Goal: Browse casually: Explore the website without a specific task or goal

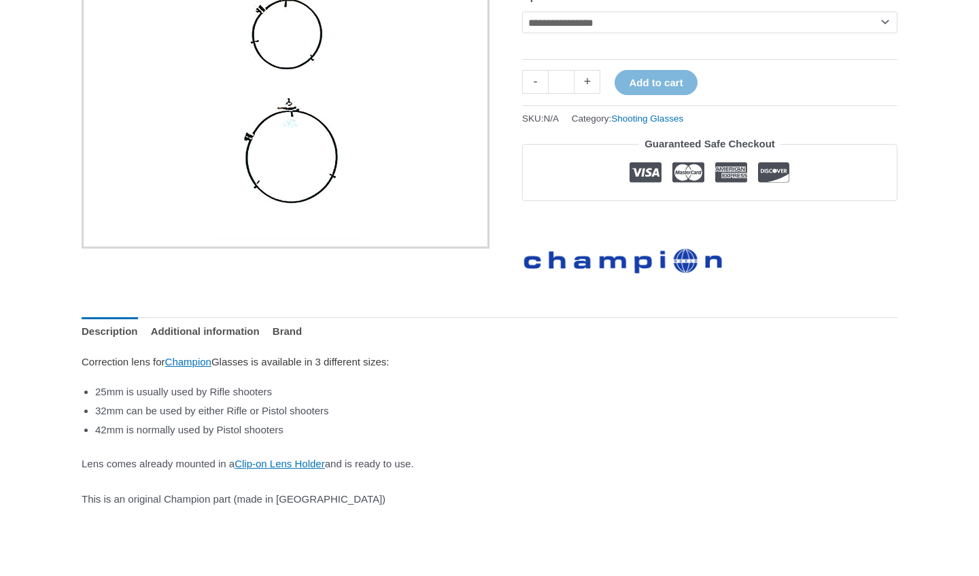
scroll to position [340, 0]
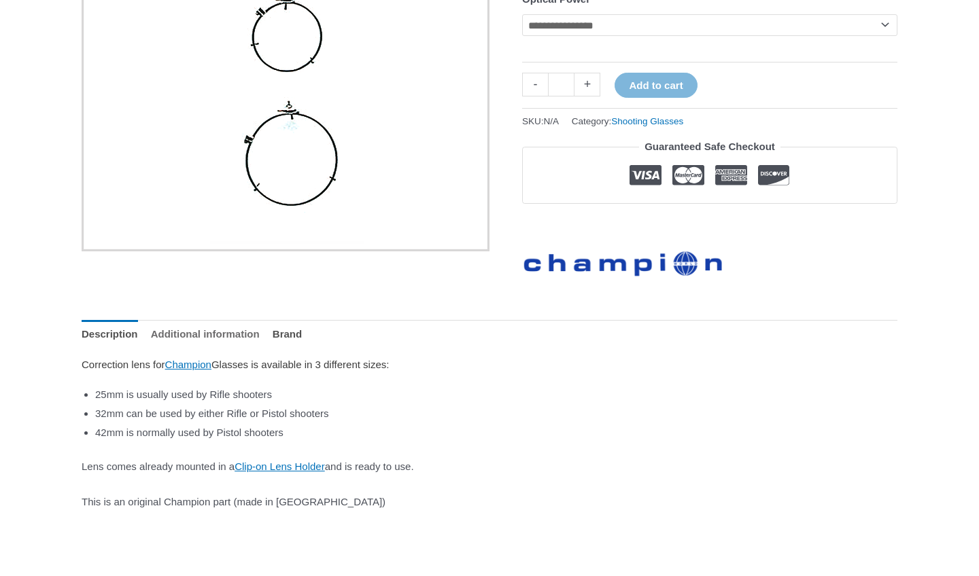
click at [197, 338] on link "Additional information" at bounding box center [205, 334] width 109 height 29
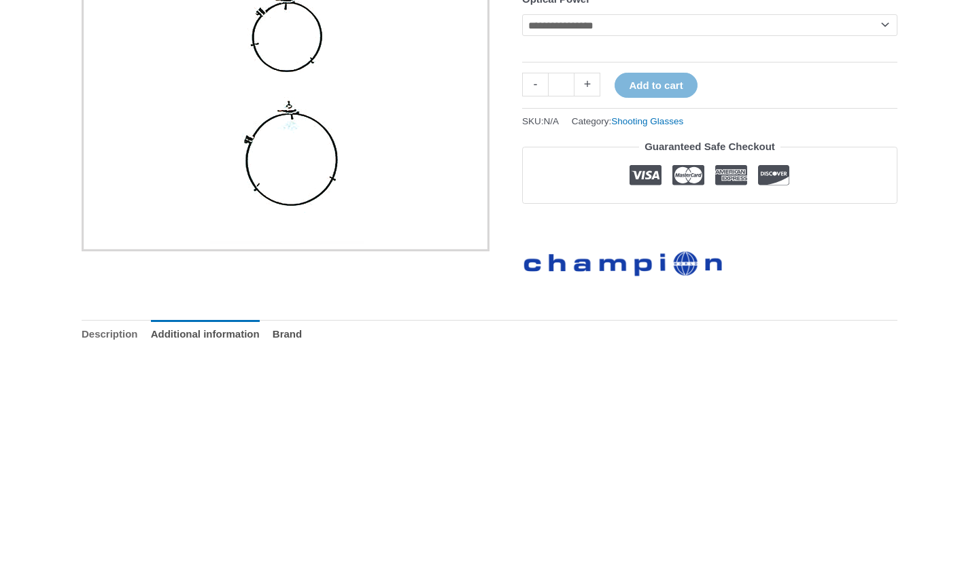
click at [94, 340] on link "Description" at bounding box center [110, 334] width 56 height 29
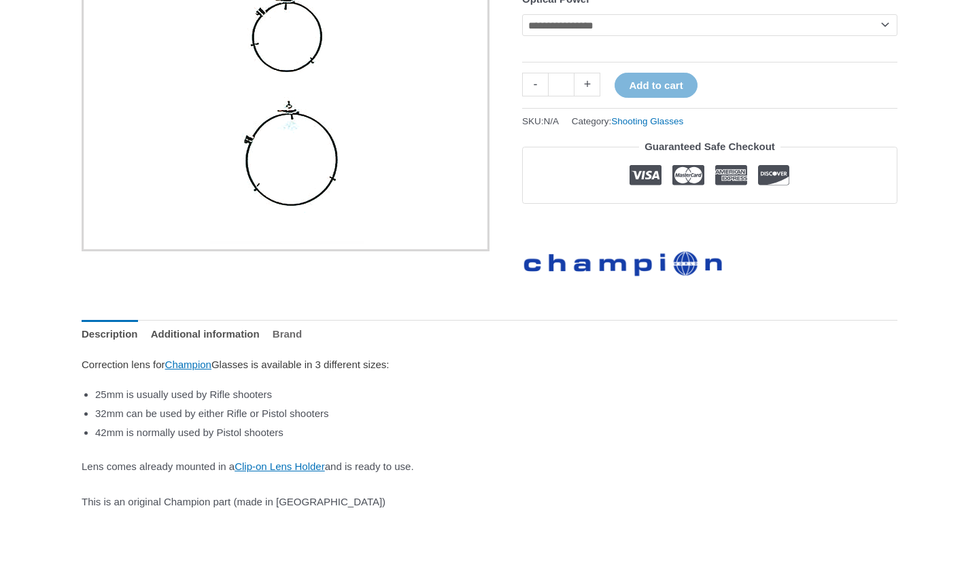
click at [302, 338] on link "Brand" at bounding box center [287, 334] width 29 height 29
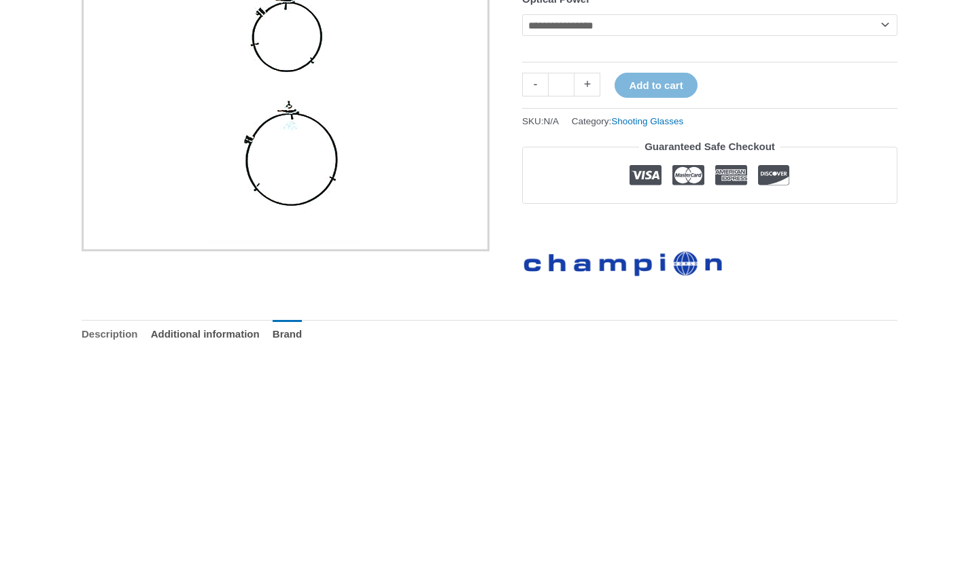
click at [106, 334] on link "Description" at bounding box center [110, 334] width 56 height 29
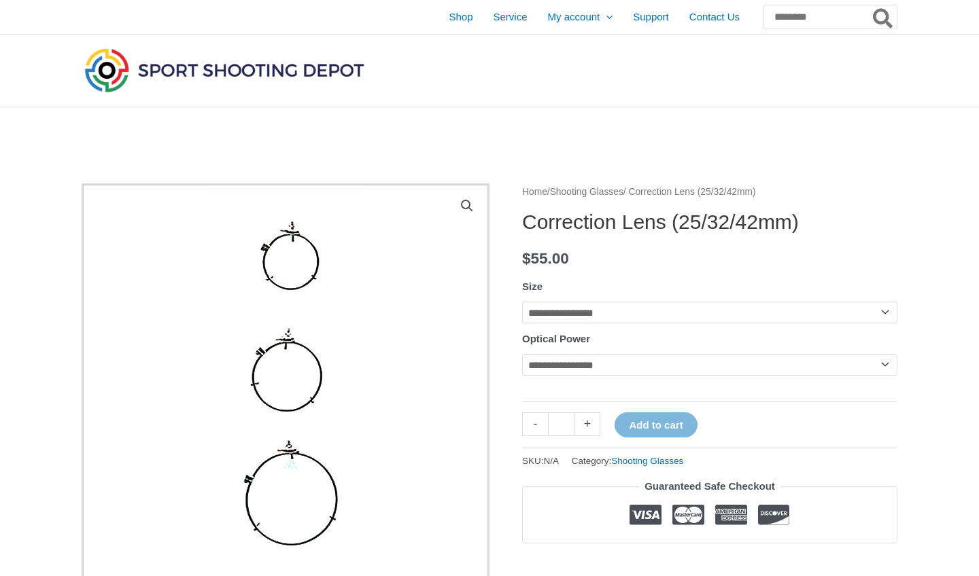
scroll to position [0, 0]
click at [449, 18] on span "Shop" at bounding box center [461, 17] width 24 height 34
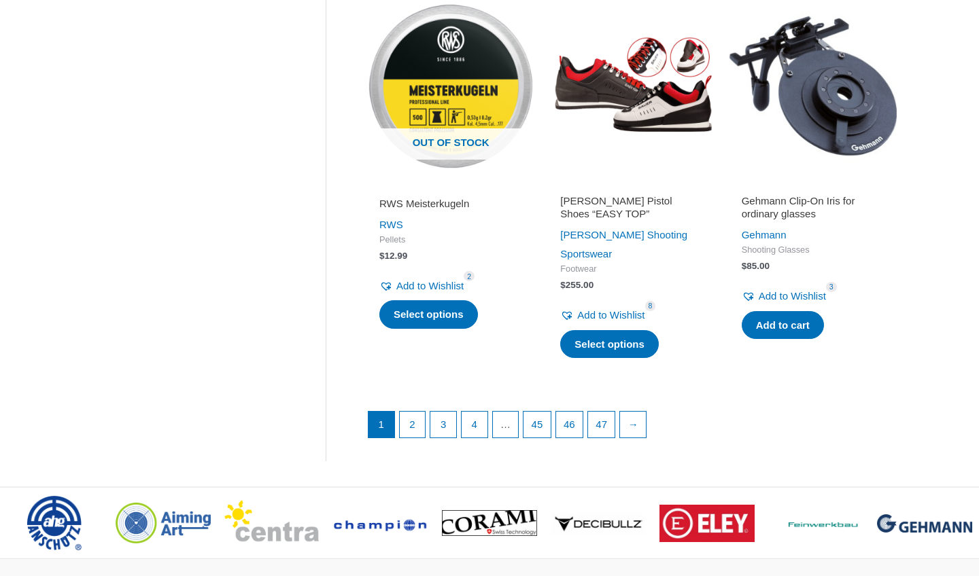
scroll to position [1774, 0]
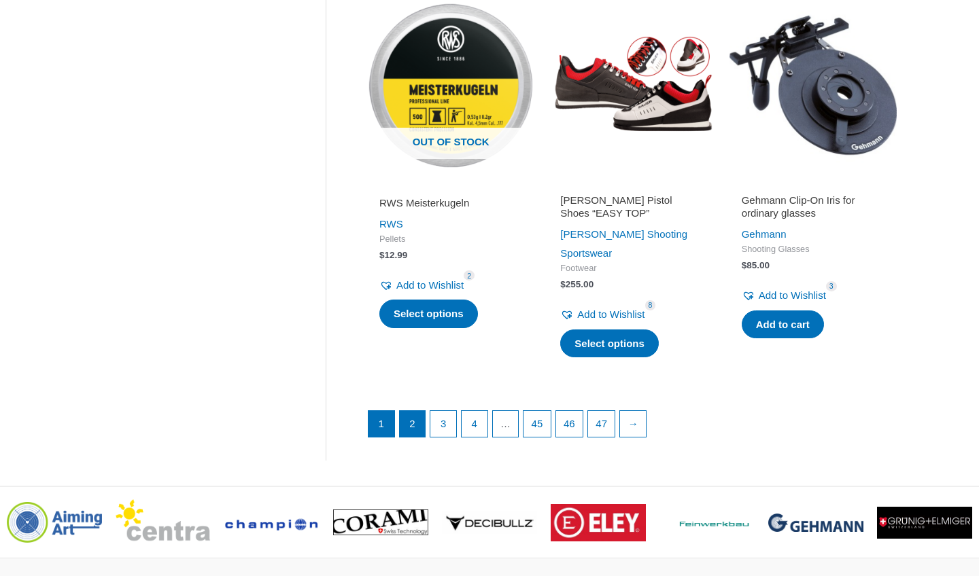
click at [417, 411] on link "2" at bounding box center [413, 424] width 26 height 26
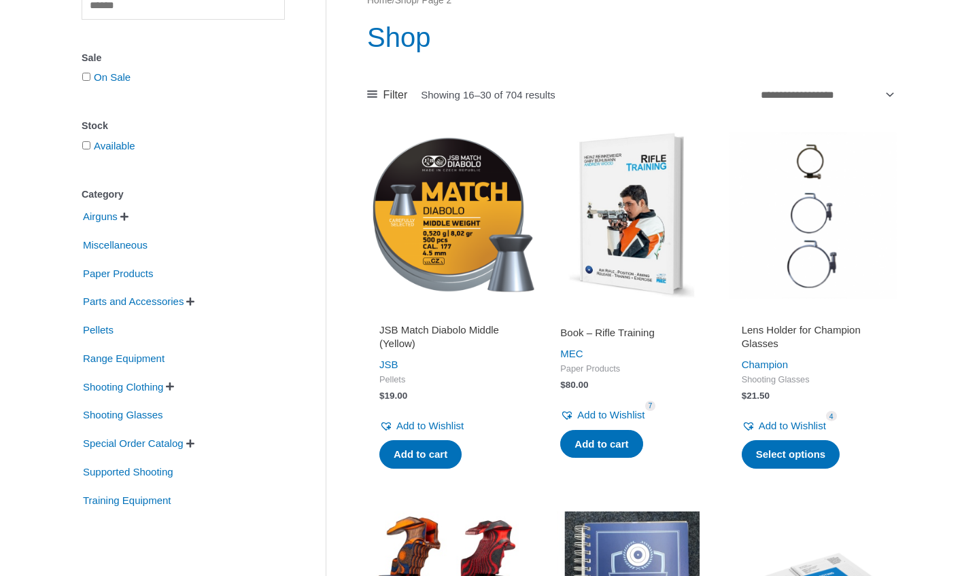
scroll to position [147, 0]
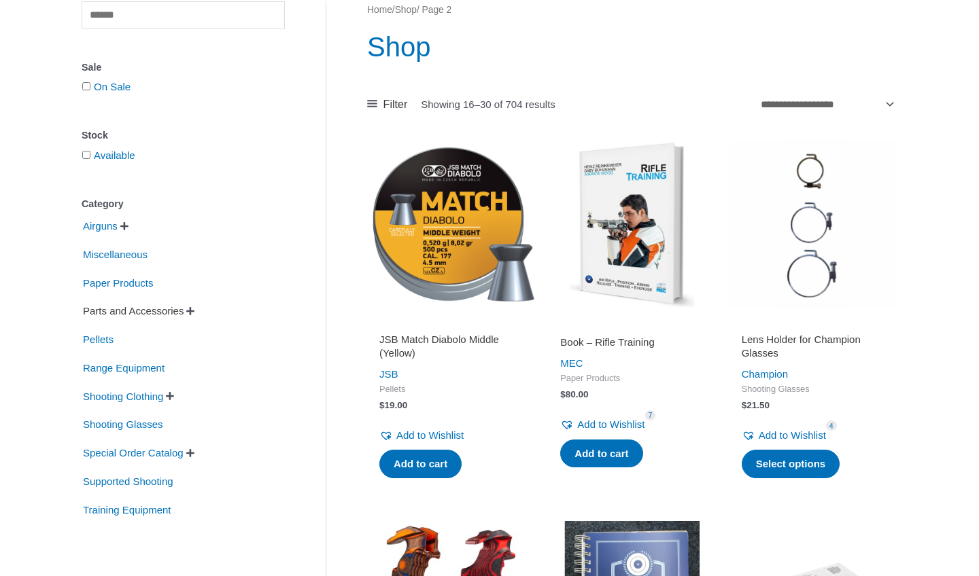
click at [126, 311] on span "Parts and Accessories" at bounding box center [133, 311] width 103 height 23
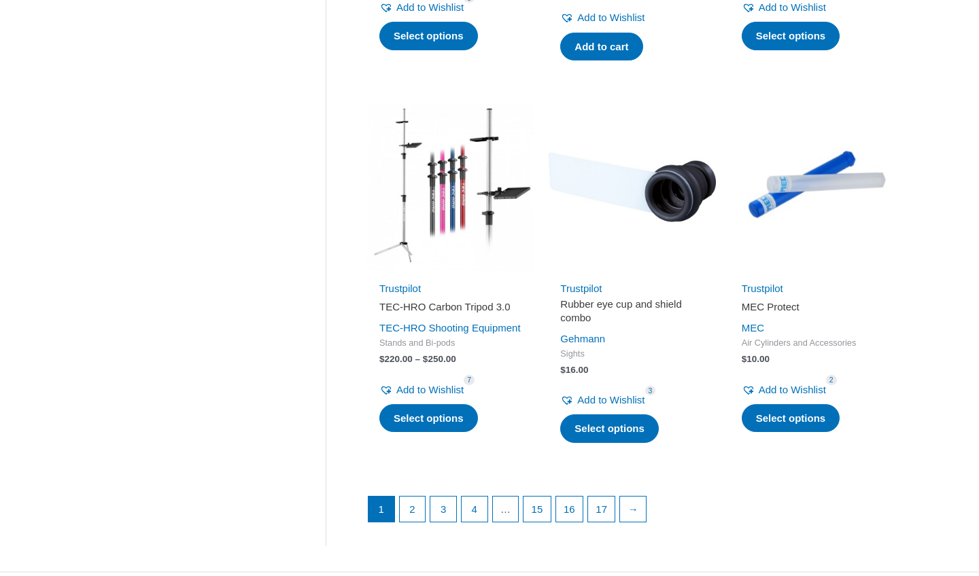
scroll to position [1764, 0]
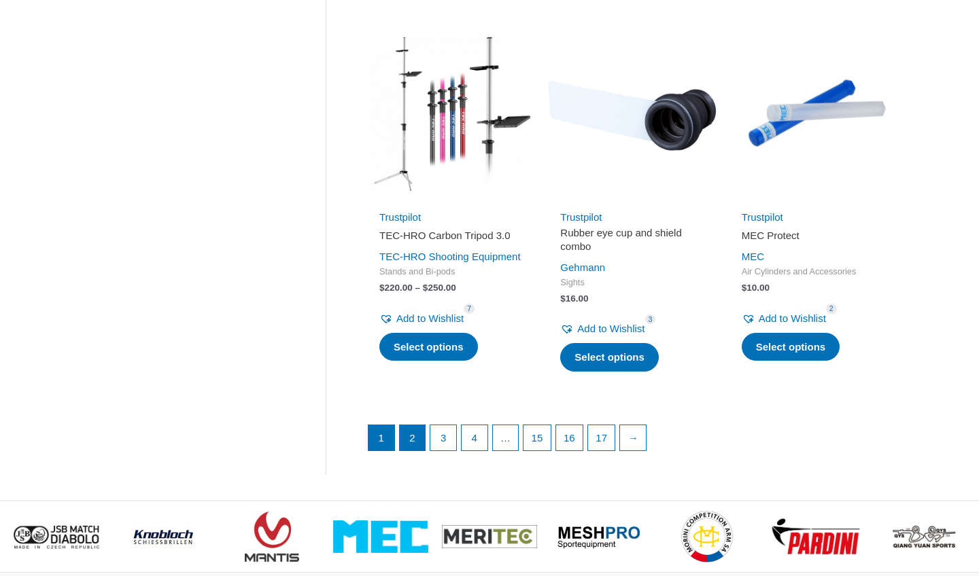
click at [411, 443] on link "2" at bounding box center [413, 438] width 26 height 26
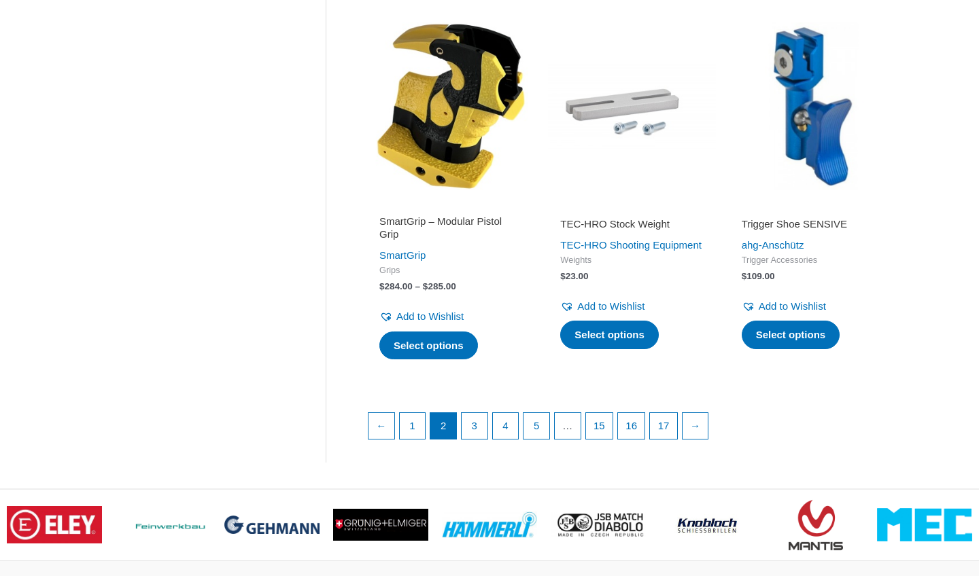
scroll to position [1808, 0]
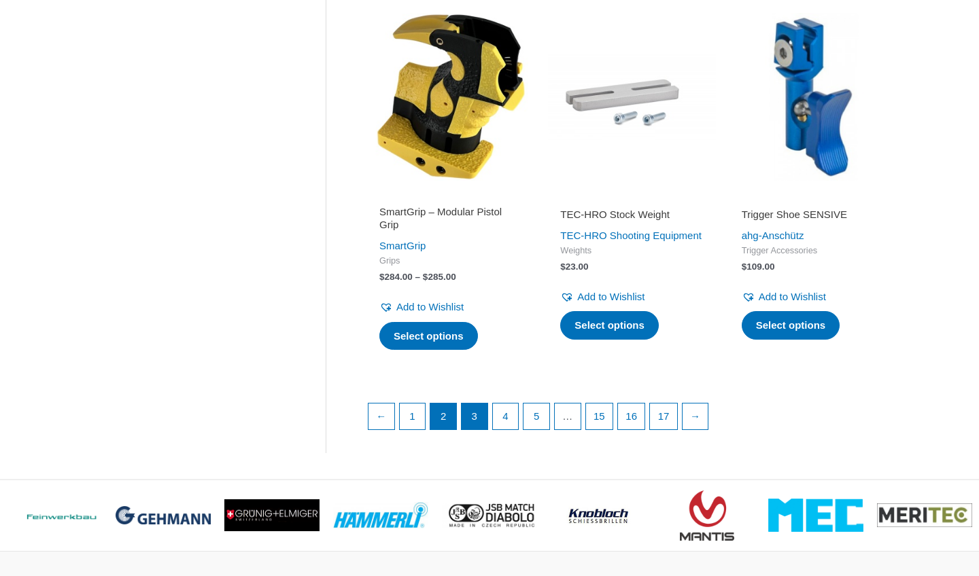
click at [472, 430] on link "3" at bounding box center [474, 417] width 26 height 26
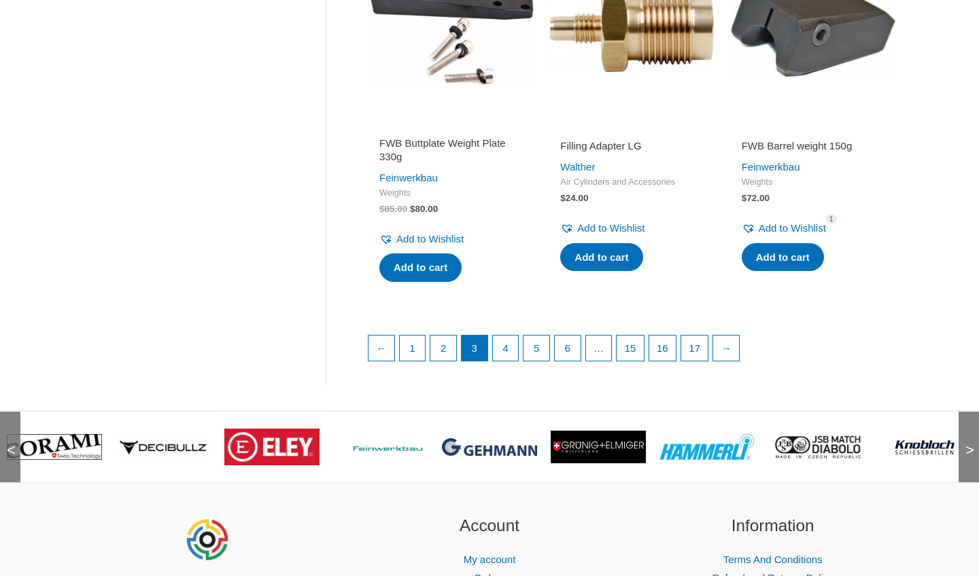
scroll to position [1867, 0]
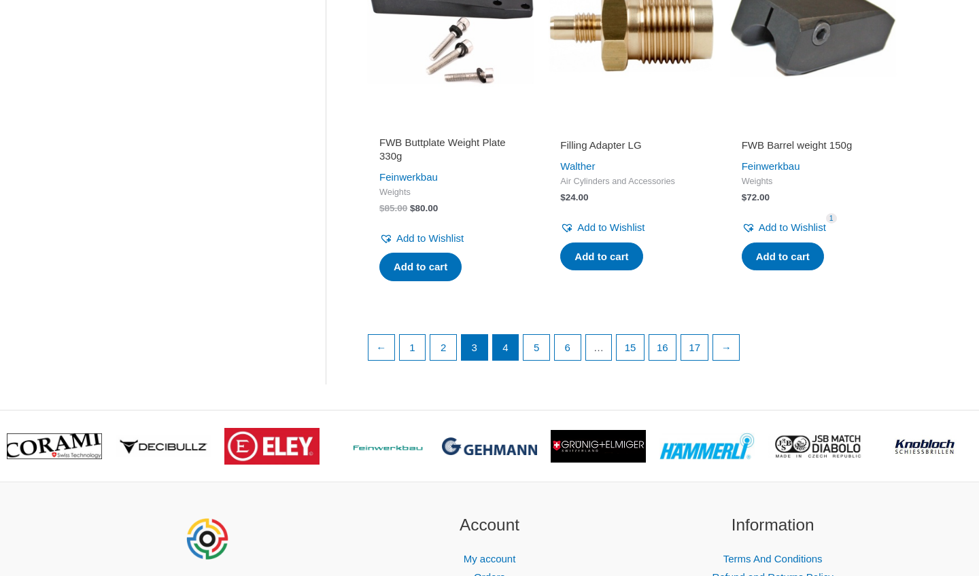
click at [514, 361] on link "4" at bounding box center [506, 348] width 26 height 26
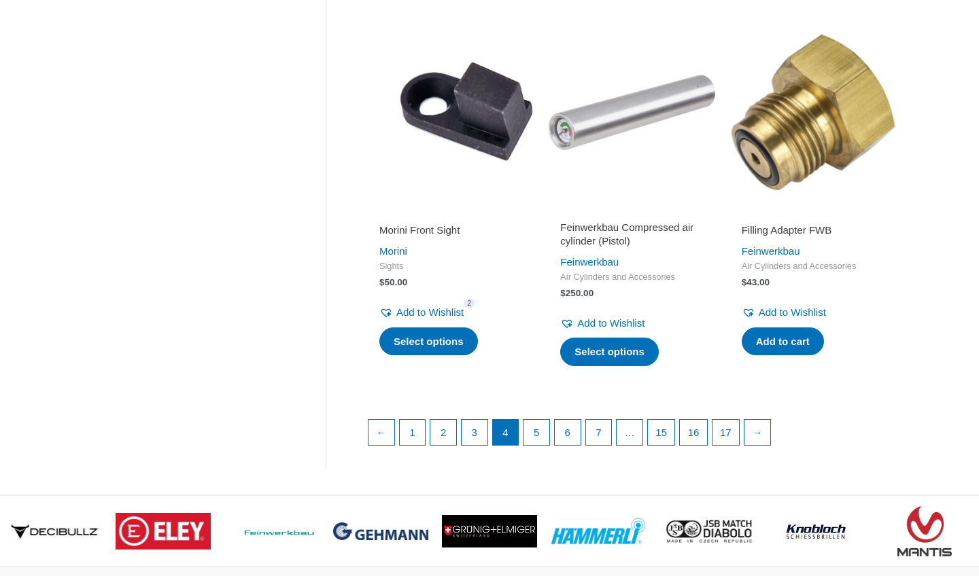
scroll to position [1835, 0]
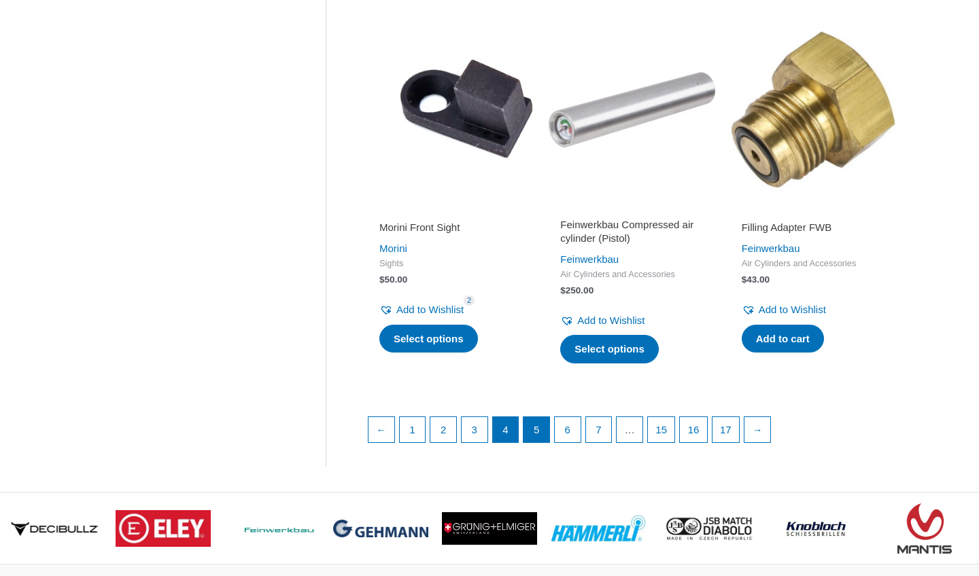
click at [531, 443] on link "5" at bounding box center [536, 430] width 26 height 26
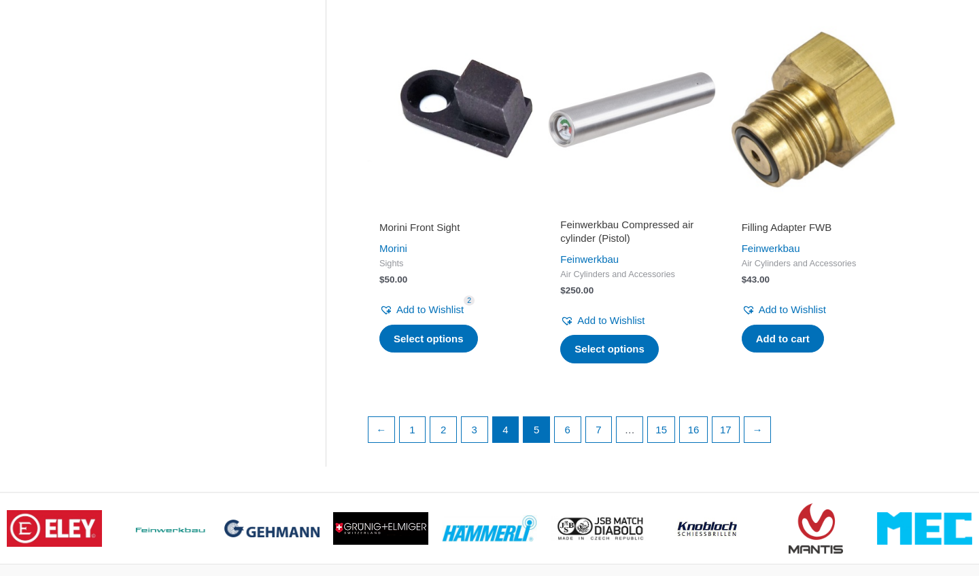
click at [540, 441] on link "5" at bounding box center [536, 430] width 26 height 26
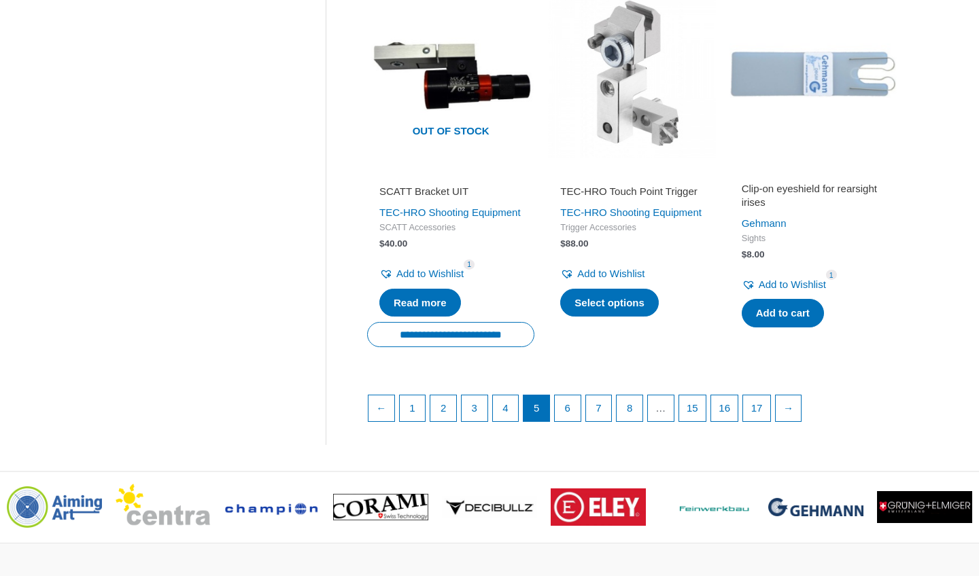
scroll to position [1877, 0]
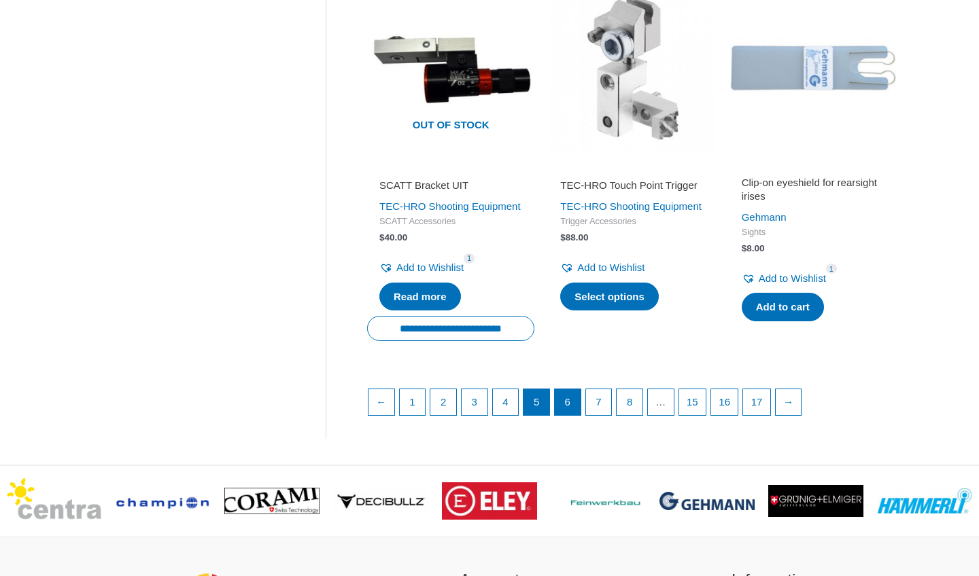
click at [571, 415] on link "6" at bounding box center [568, 402] width 26 height 26
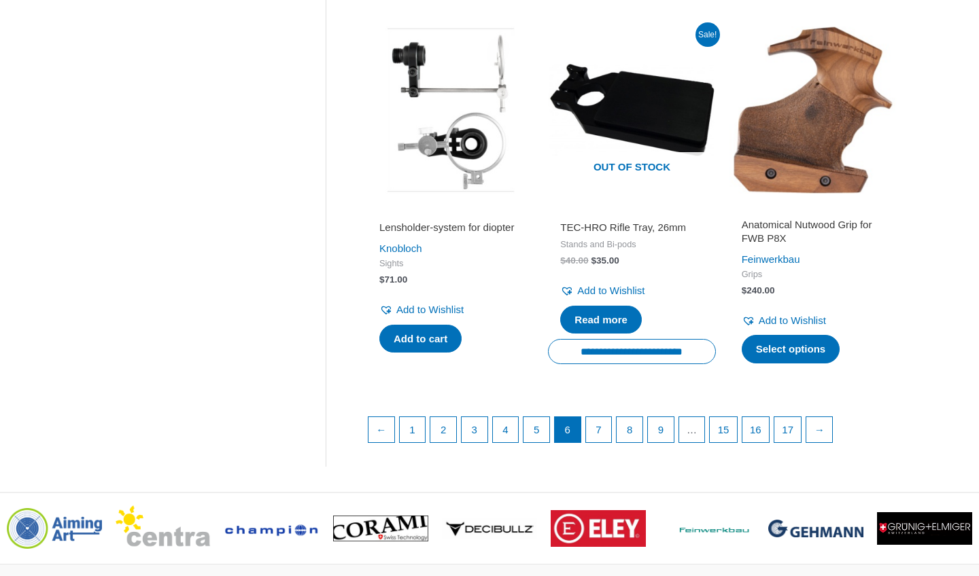
scroll to position [1861, 0]
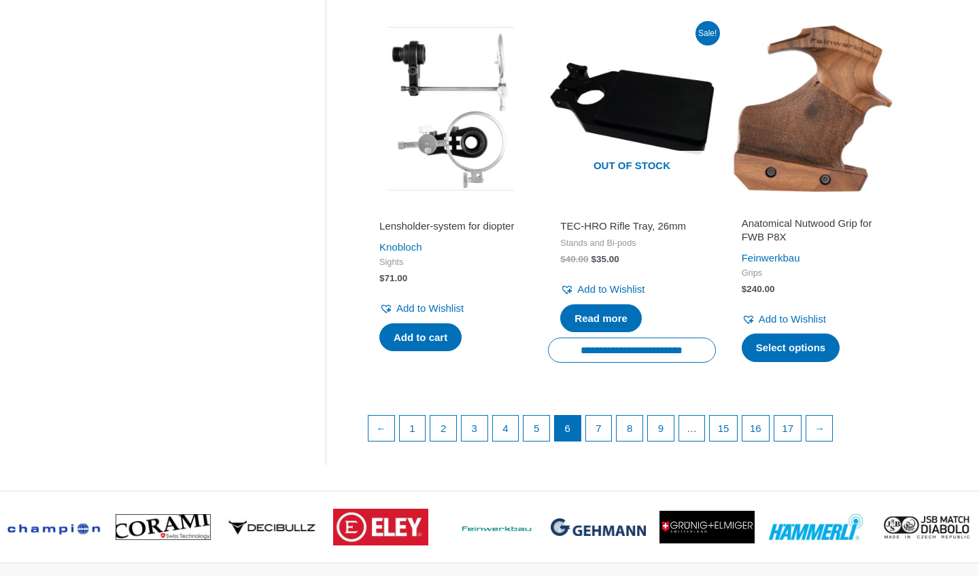
click at [417, 233] on h2 "Lensholder-system for diopter" at bounding box center [450, 227] width 143 height 14
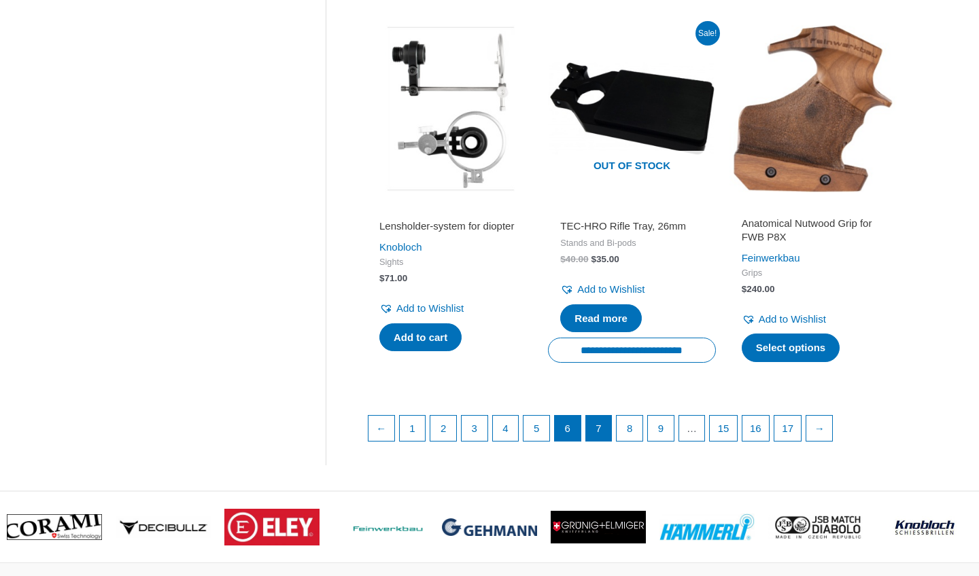
click at [606, 442] on link "7" at bounding box center [599, 429] width 26 height 26
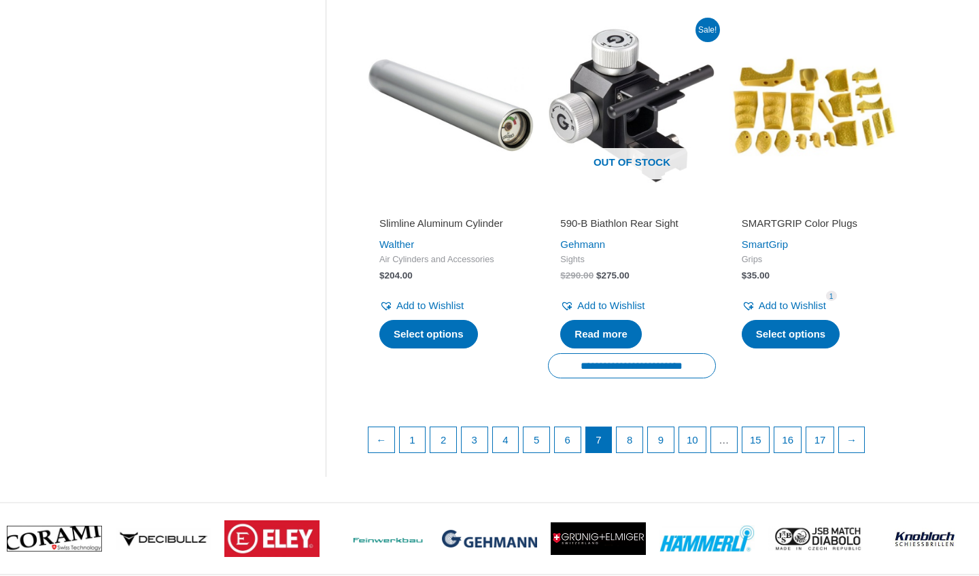
scroll to position [1855, 0]
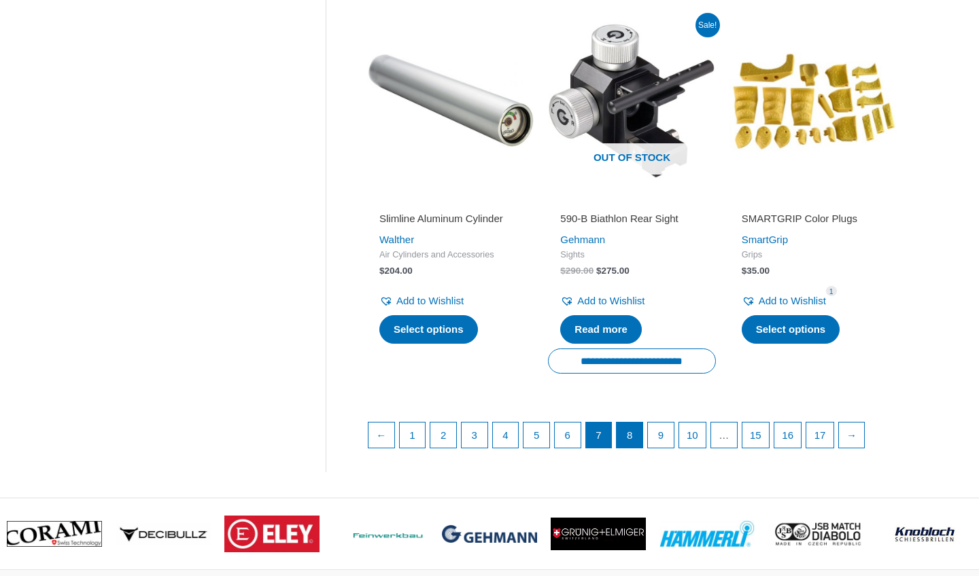
click at [640, 426] on link "8" at bounding box center [629, 436] width 26 height 26
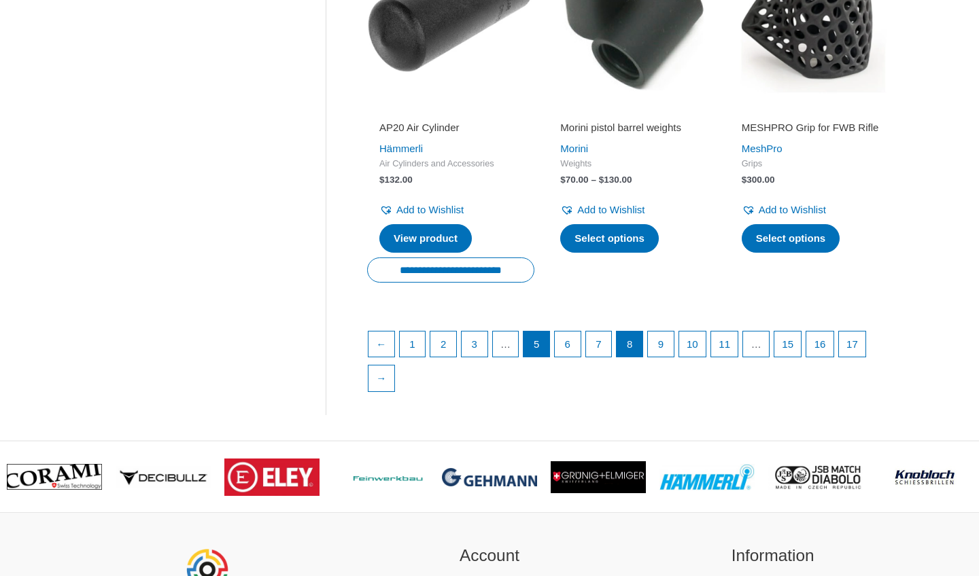
scroll to position [1924, 0]
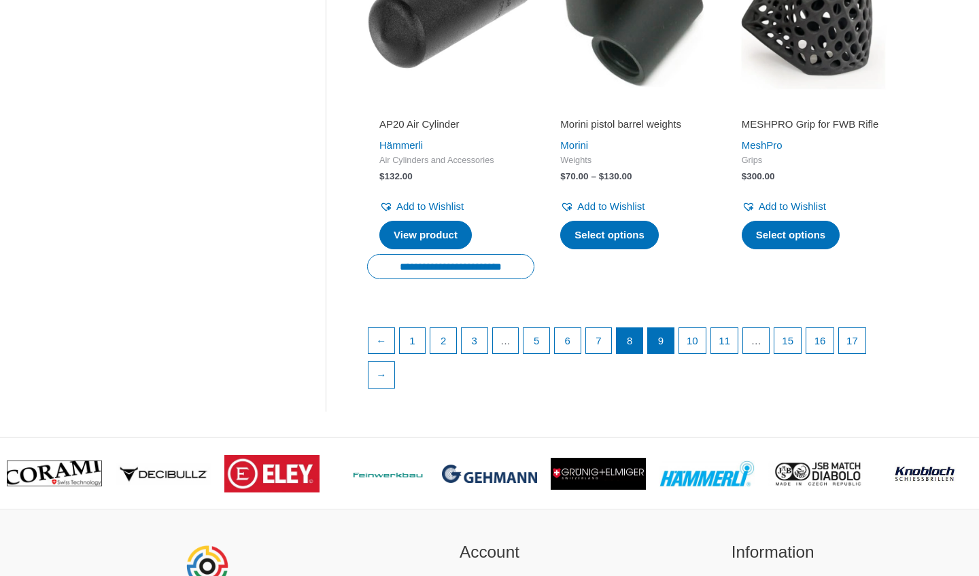
click at [664, 338] on link "9" at bounding box center [661, 341] width 26 height 26
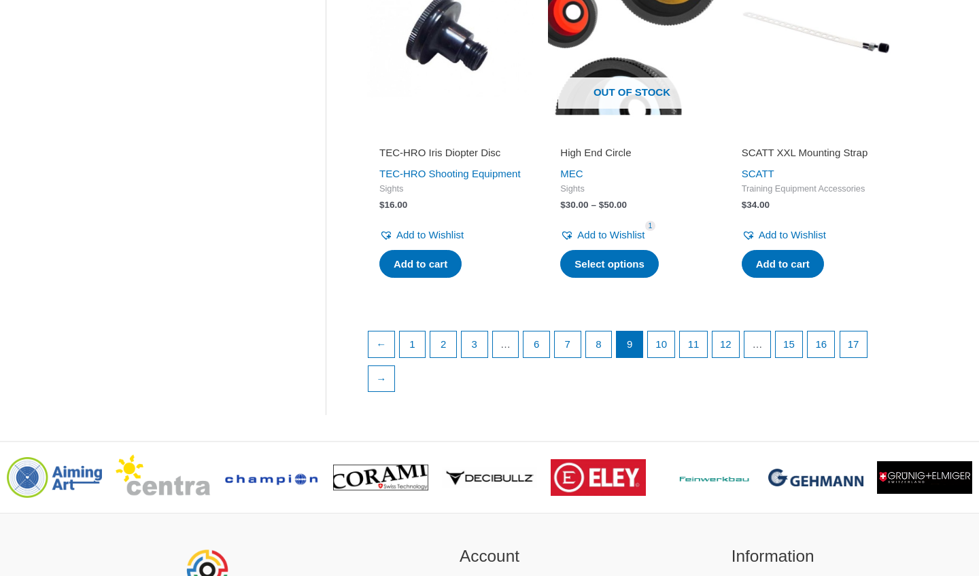
scroll to position [1836, 0]
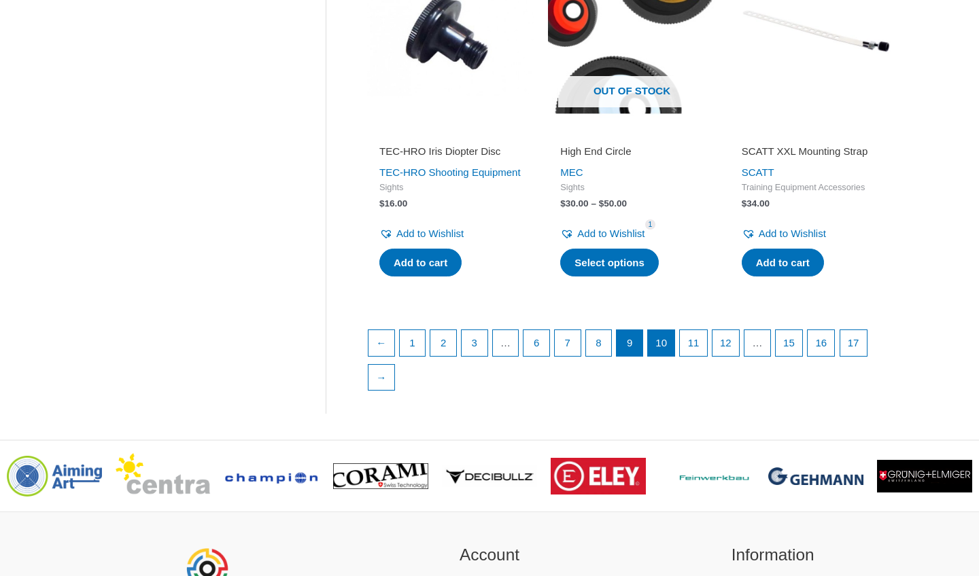
click at [669, 356] on link "10" at bounding box center [661, 343] width 27 height 26
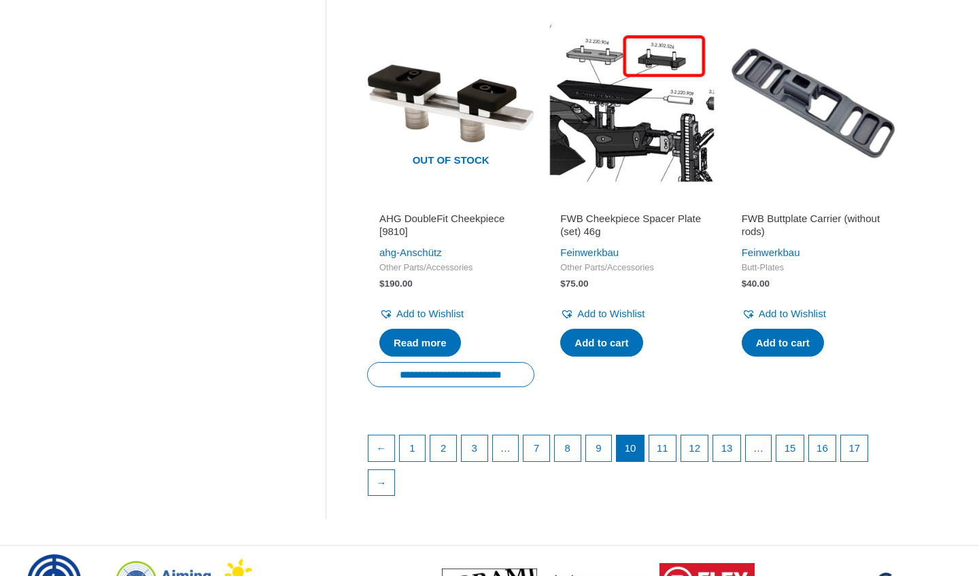
scroll to position [1857, 0]
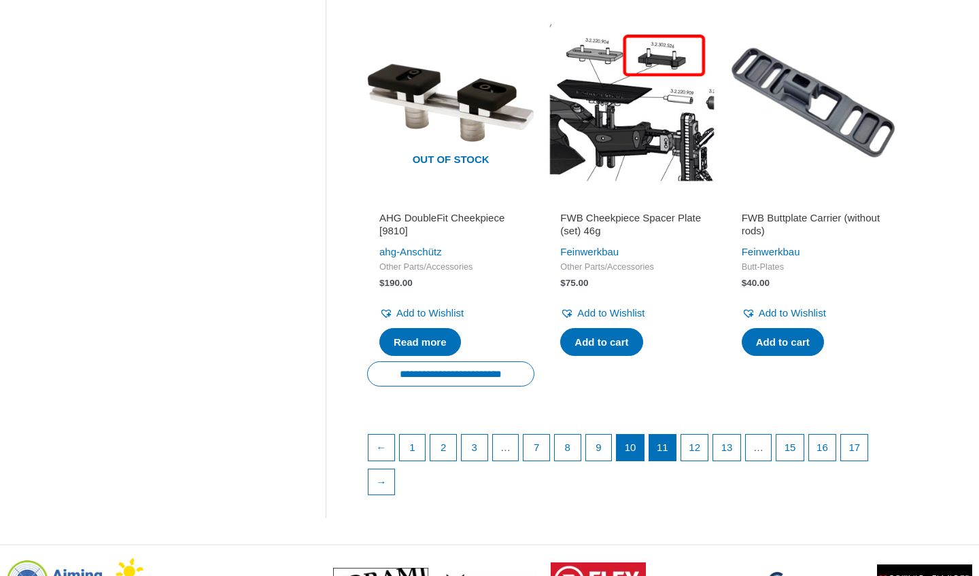
click at [671, 461] on link "11" at bounding box center [662, 448] width 27 height 26
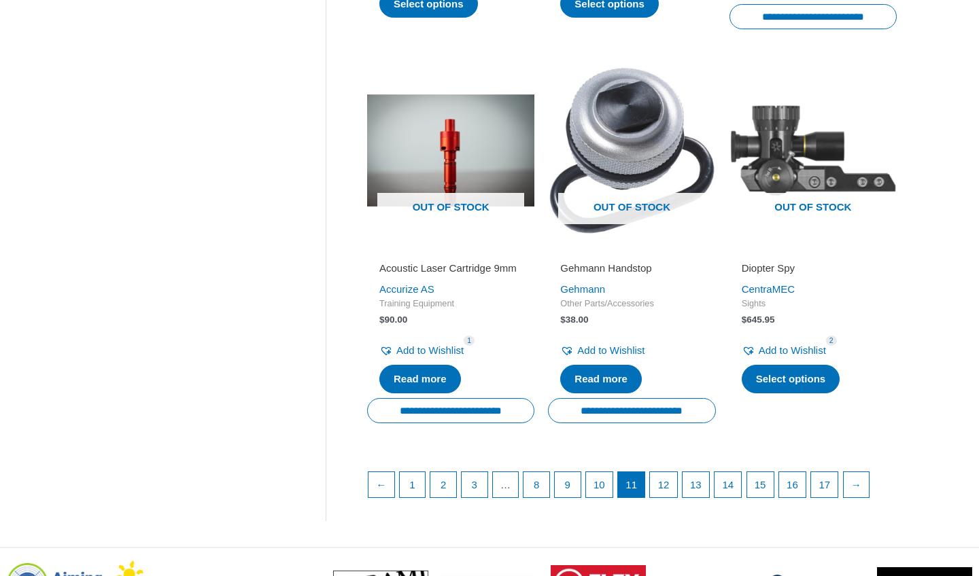
scroll to position [1849, 0]
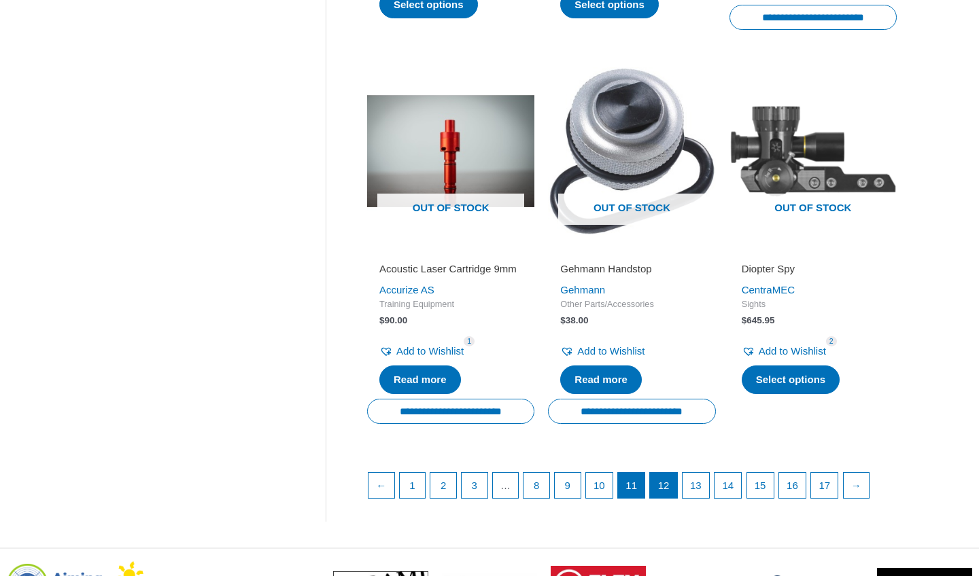
click at [672, 473] on link "12" at bounding box center [663, 486] width 27 height 26
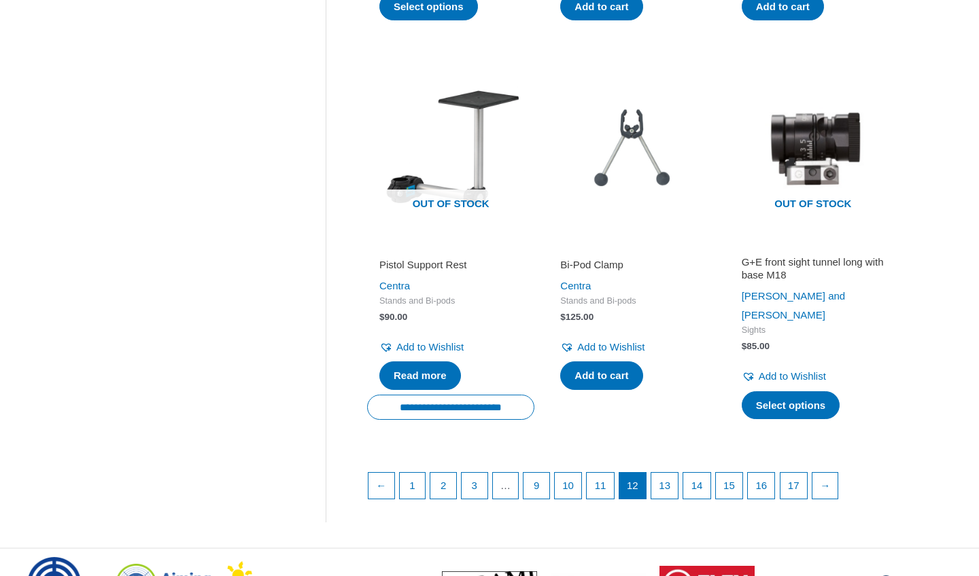
scroll to position [1857, 0]
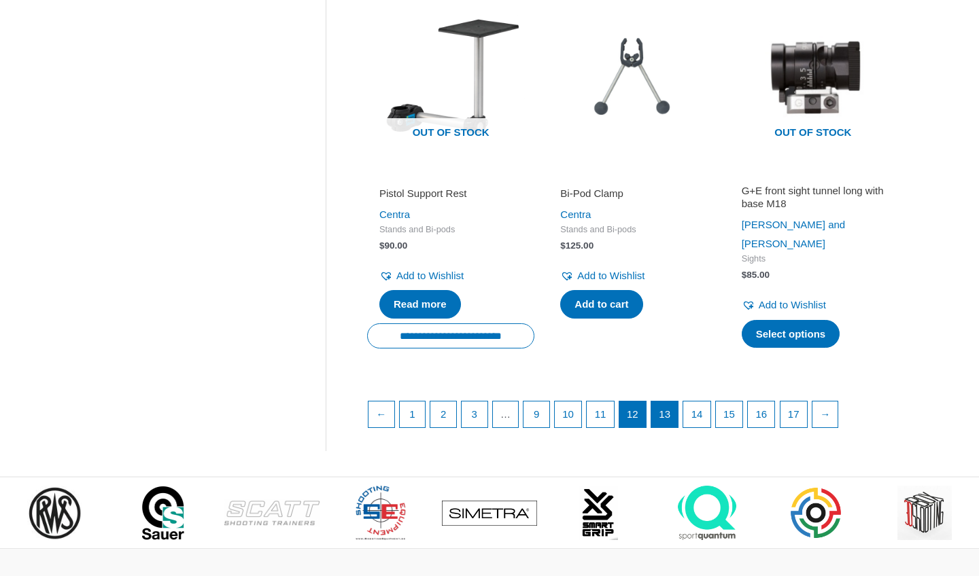
click at [677, 427] on link "13" at bounding box center [664, 415] width 27 height 26
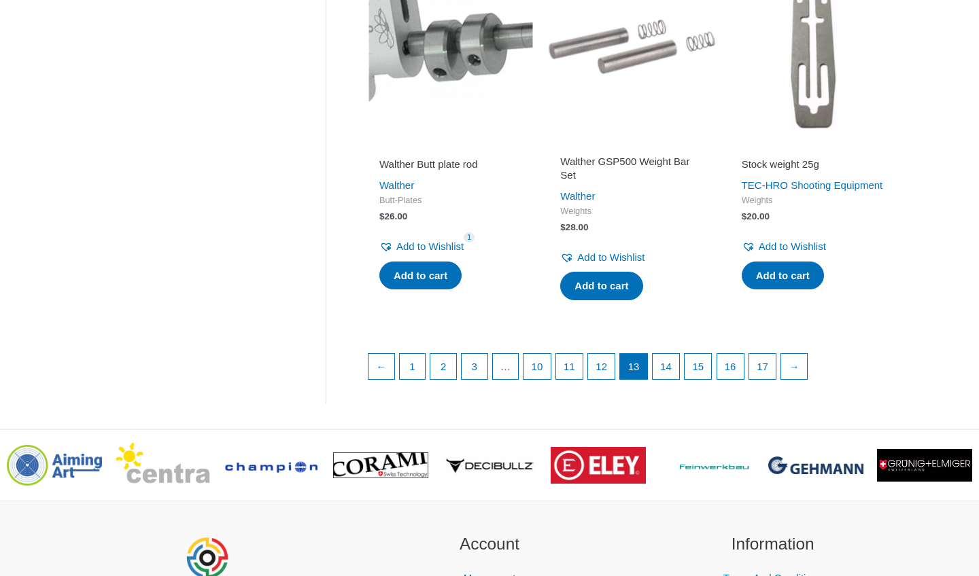
scroll to position [1906, 0]
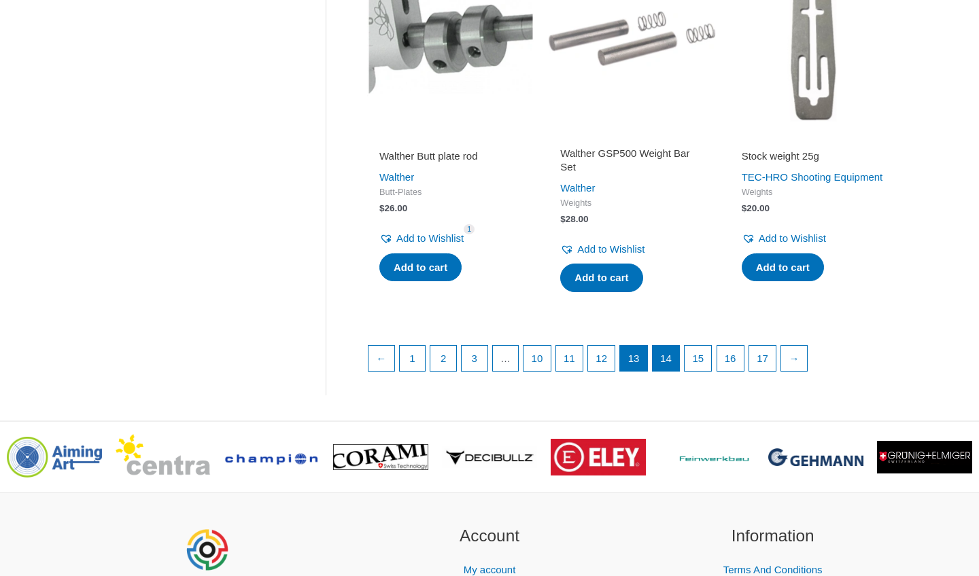
click at [679, 359] on link "14" at bounding box center [665, 359] width 27 height 26
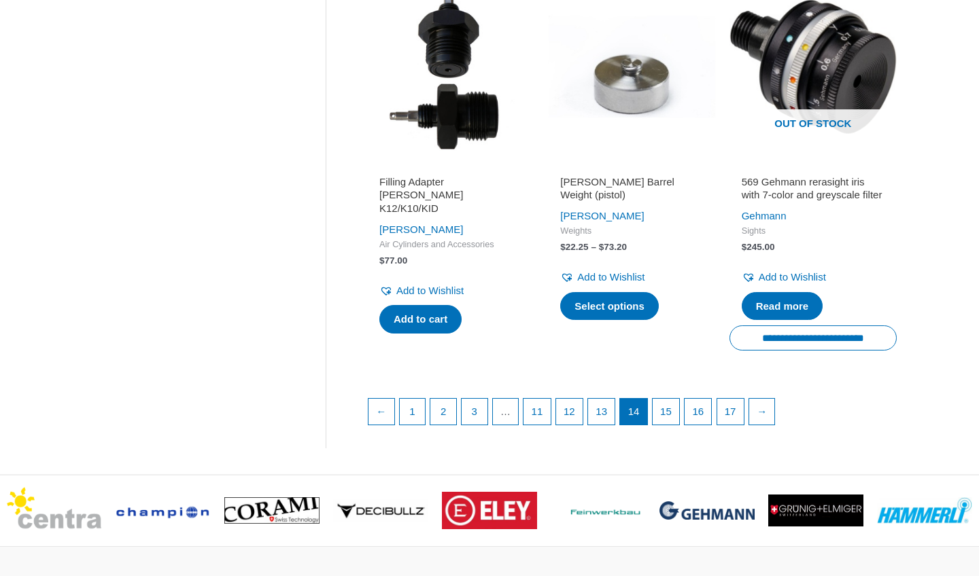
scroll to position [1805, 0]
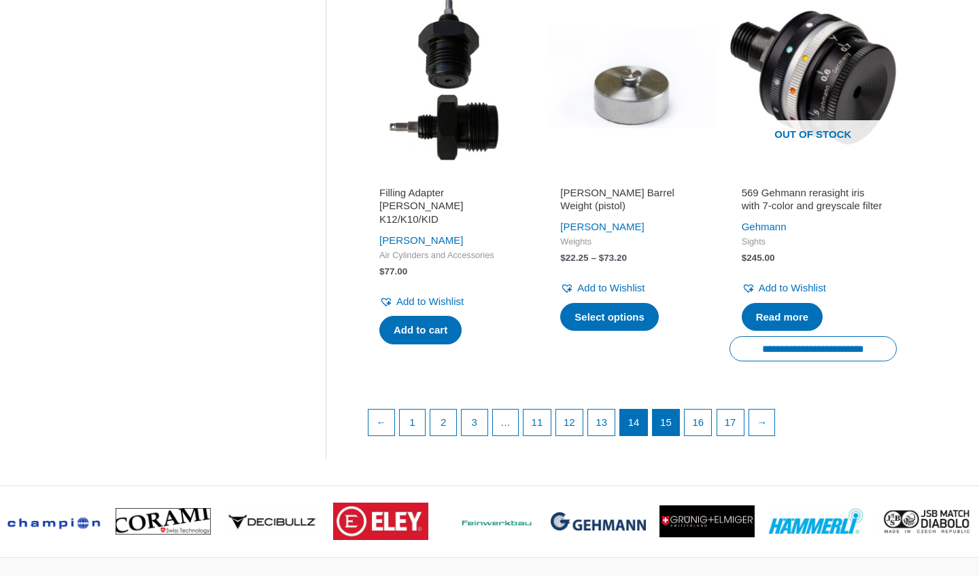
click at [679, 436] on link "15" at bounding box center [665, 423] width 27 height 26
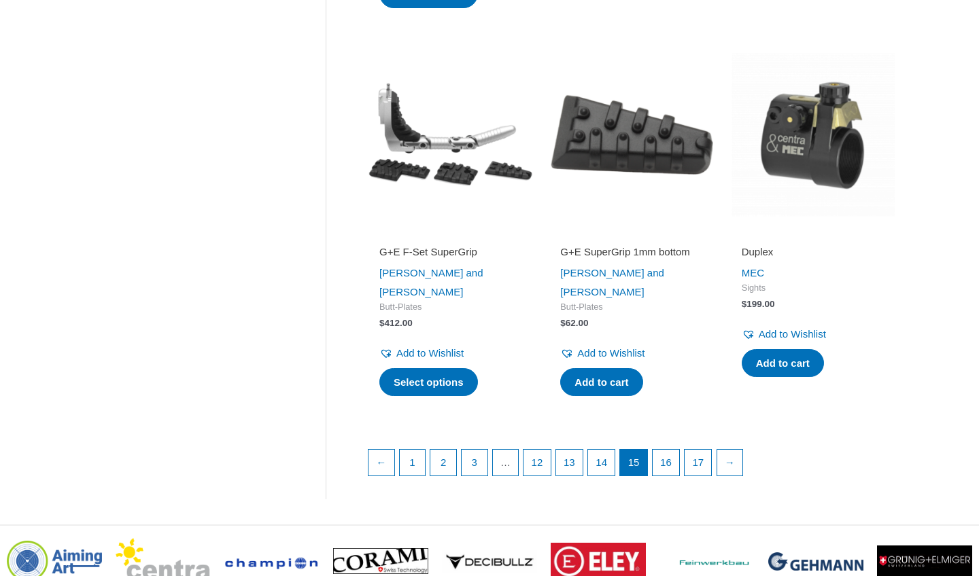
scroll to position [1758, 0]
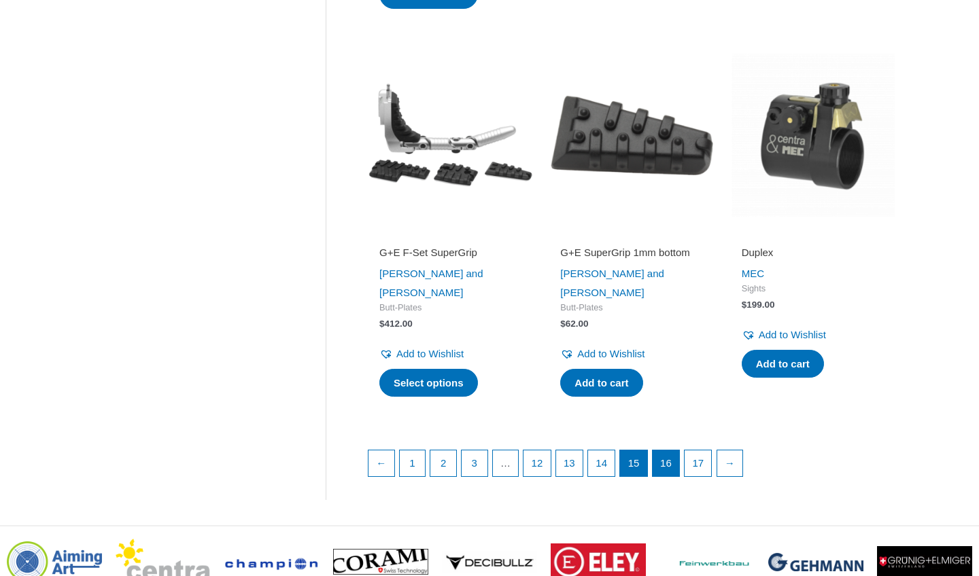
click at [679, 470] on link "16" at bounding box center [665, 464] width 27 height 26
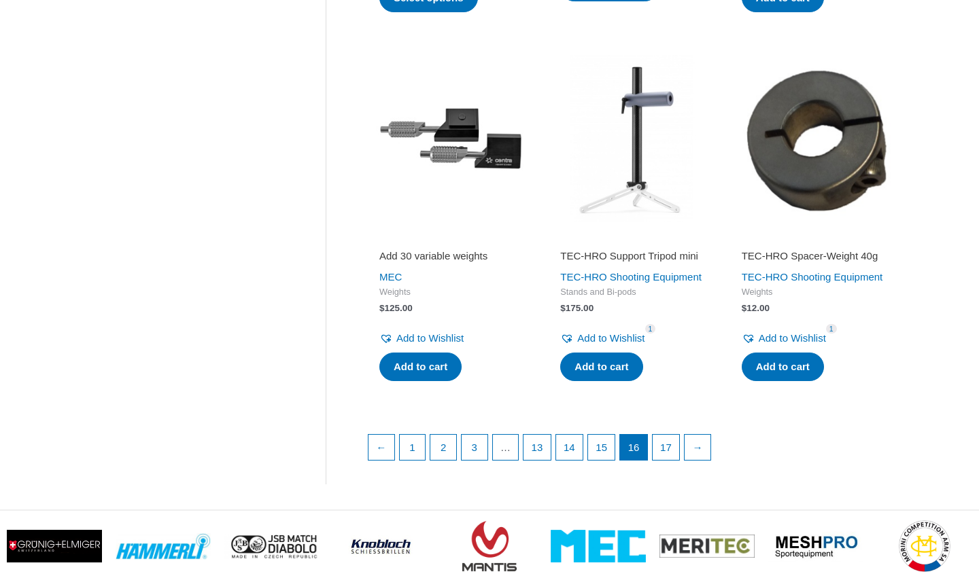
scroll to position [1772, 0]
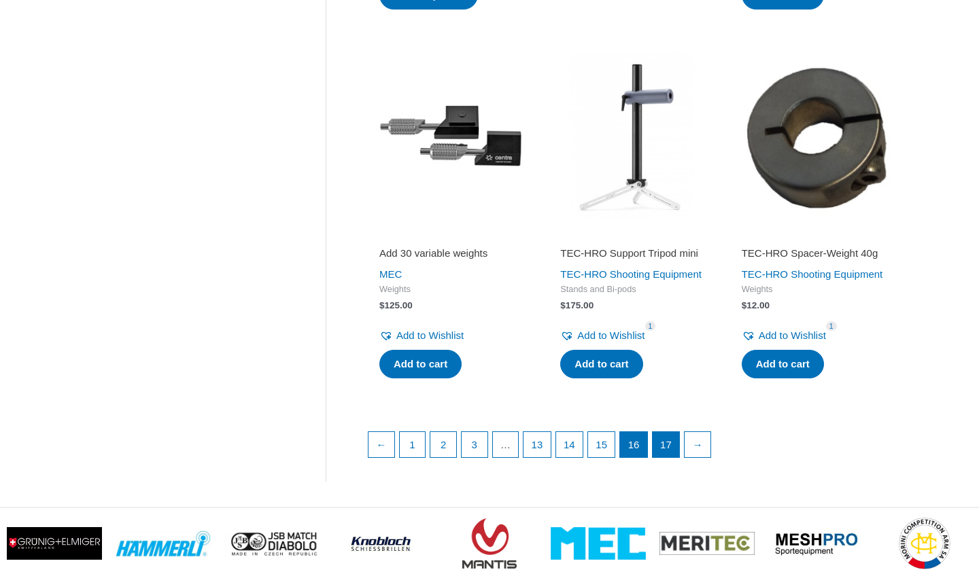
click at [679, 458] on link "17" at bounding box center [665, 445] width 27 height 26
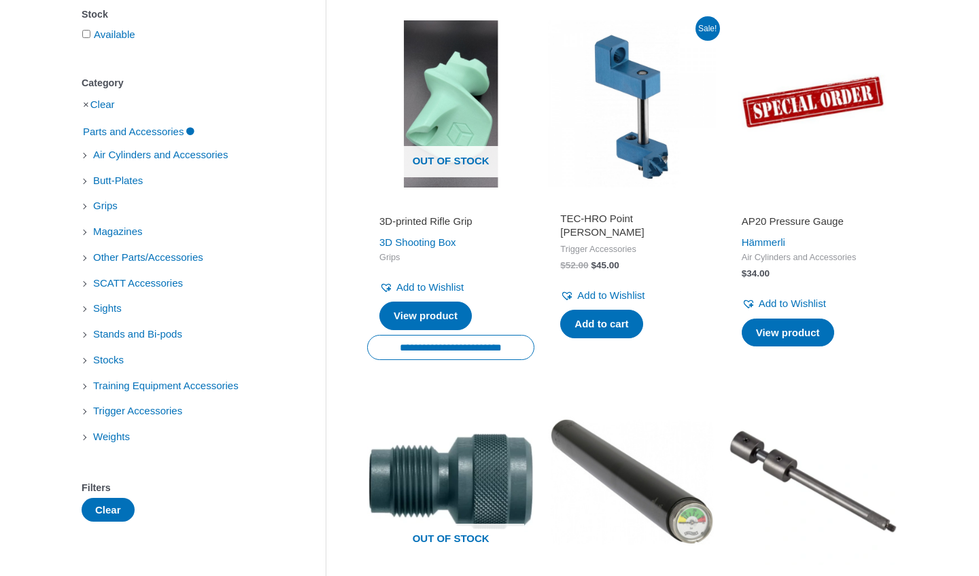
scroll to position [268, 0]
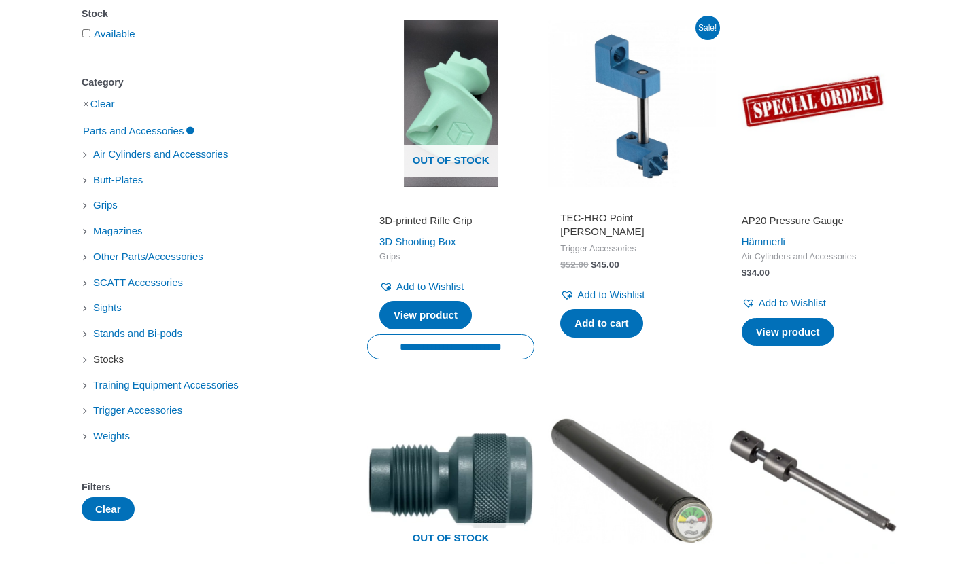
click at [116, 358] on span "Stocks" at bounding box center [108, 359] width 33 height 23
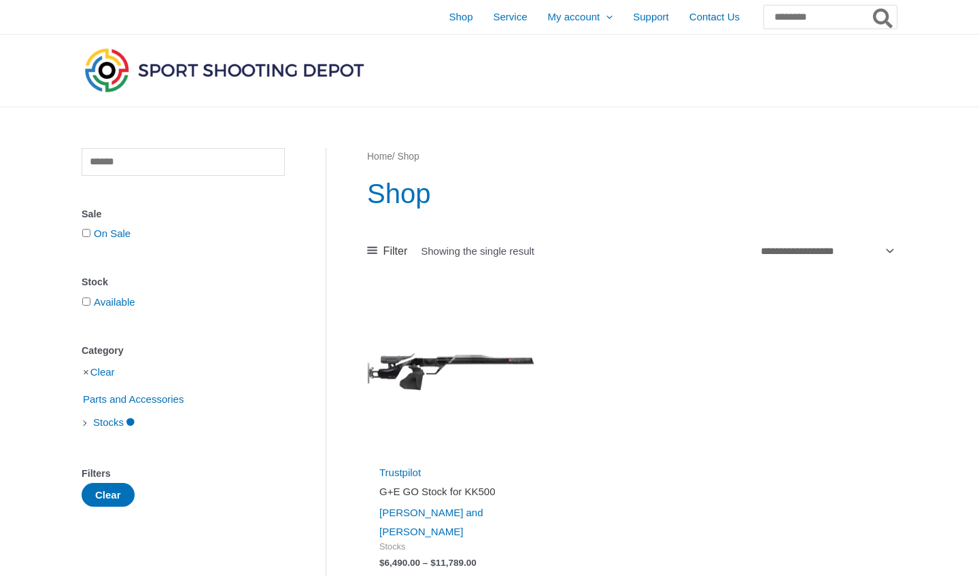
scroll to position [268, 0]
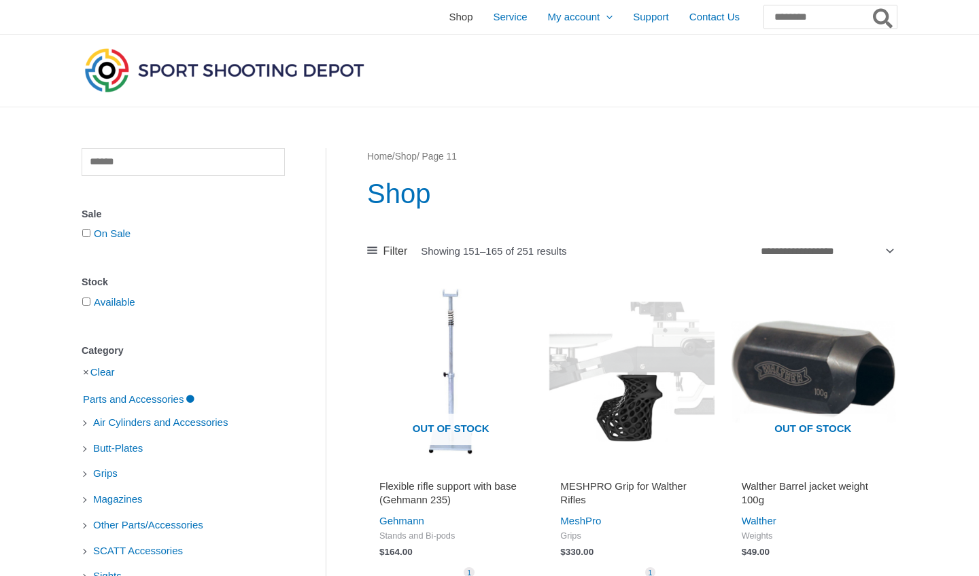
click at [449, 18] on span "Shop" at bounding box center [461, 17] width 24 height 34
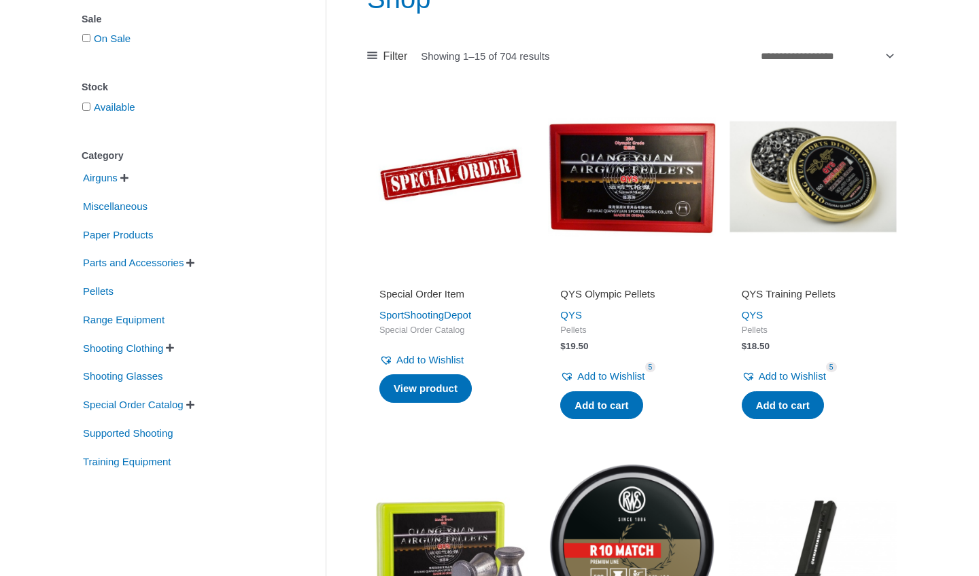
scroll to position [201, 0]
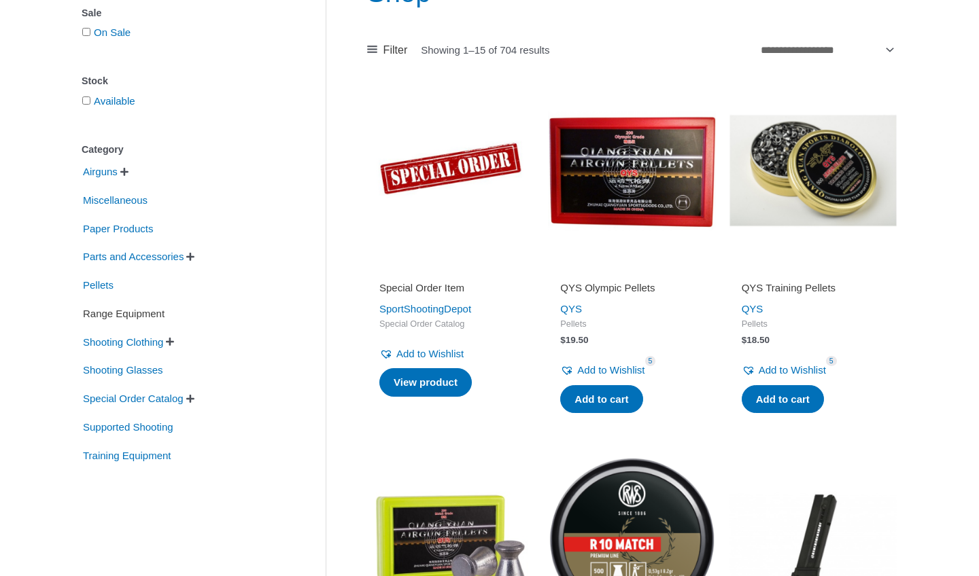
click at [112, 312] on span "Range Equipment" at bounding box center [124, 313] width 84 height 23
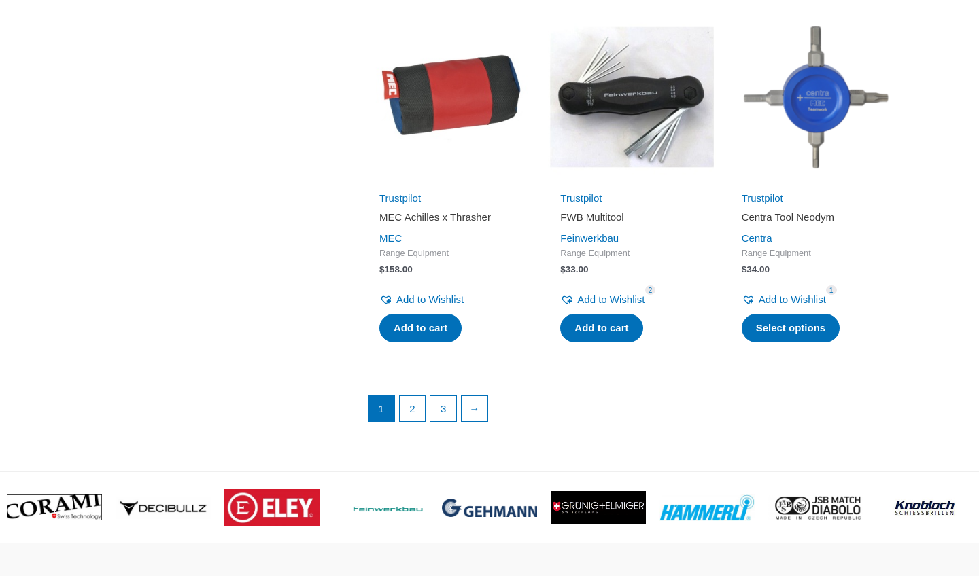
scroll to position [1823, 0]
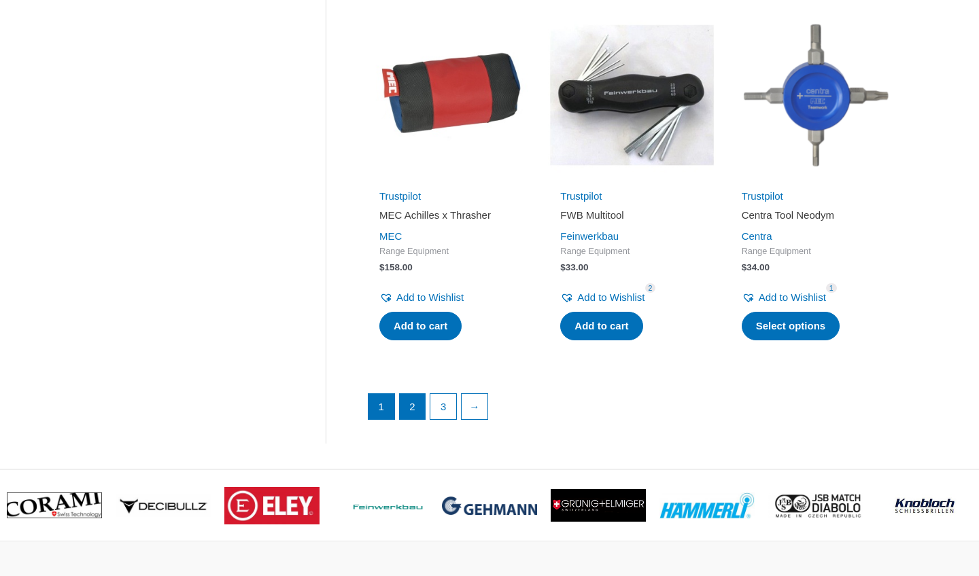
click at [413, 401] on link "2" at bounding box center [413, 407] width 26 height 26
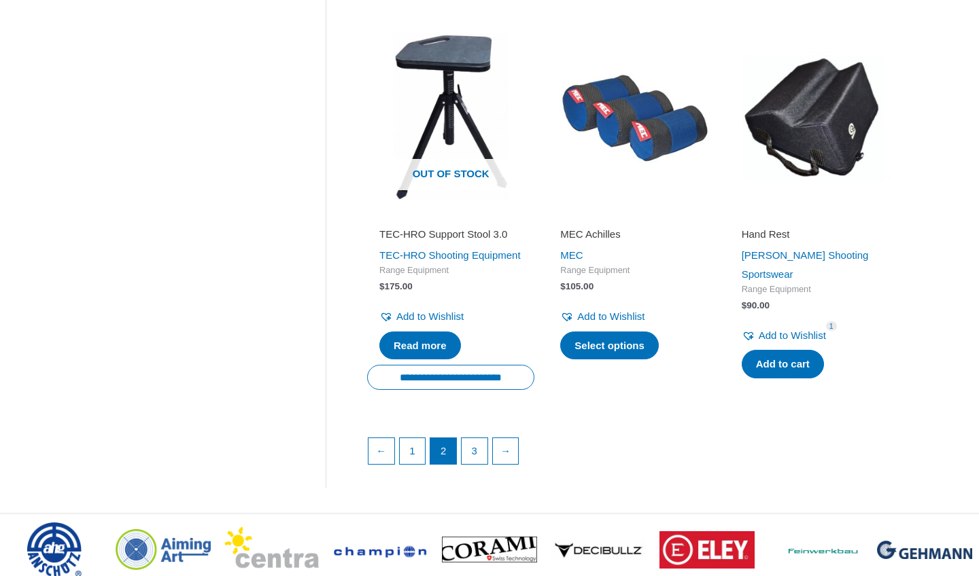
scroll to position [1870, 0]
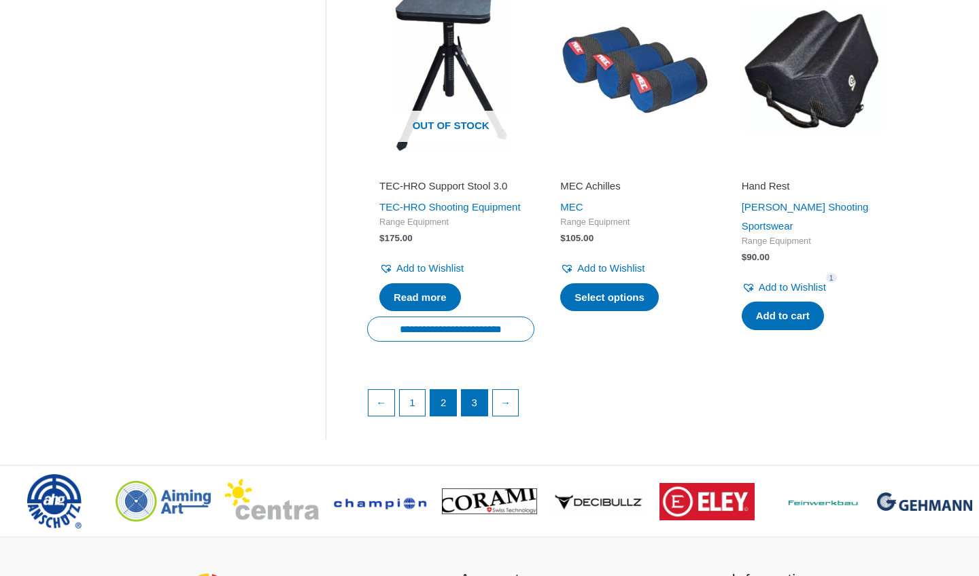
click at [480, 412] on link "3" at bounding box center [474, 403] width 26 height 26
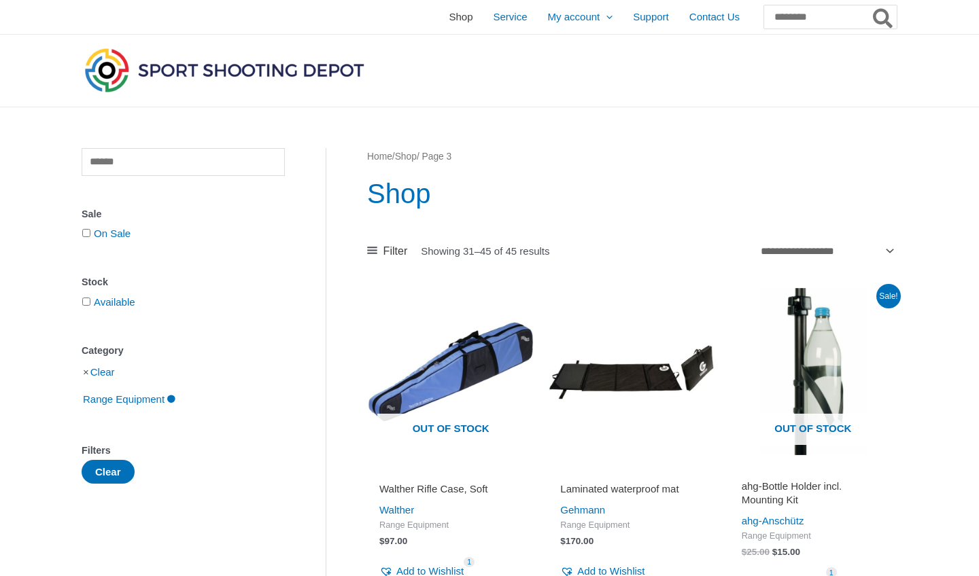
click at [449, 16] on span "Shop" at bounding box center [461, 17] width 24 height 34
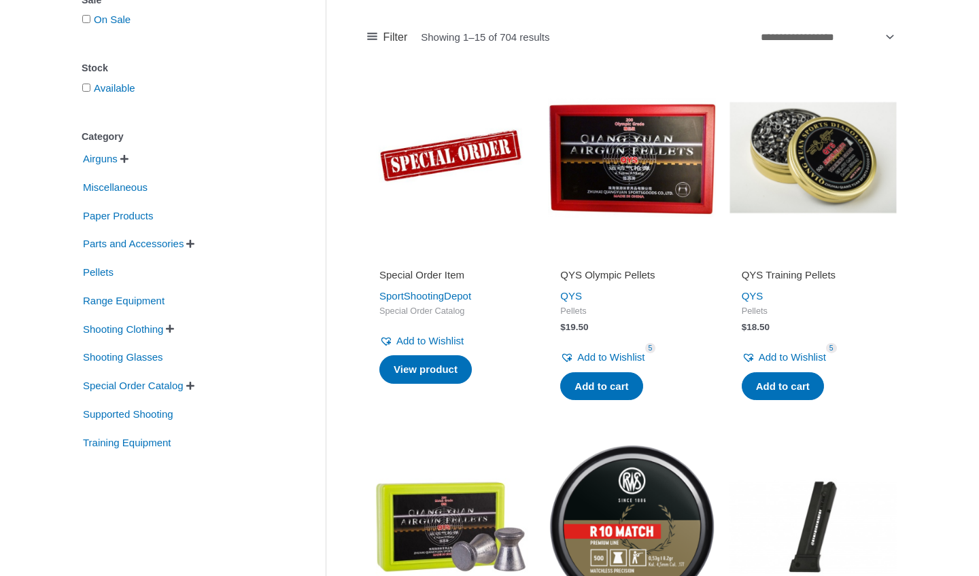
scroll to position [217, 0]
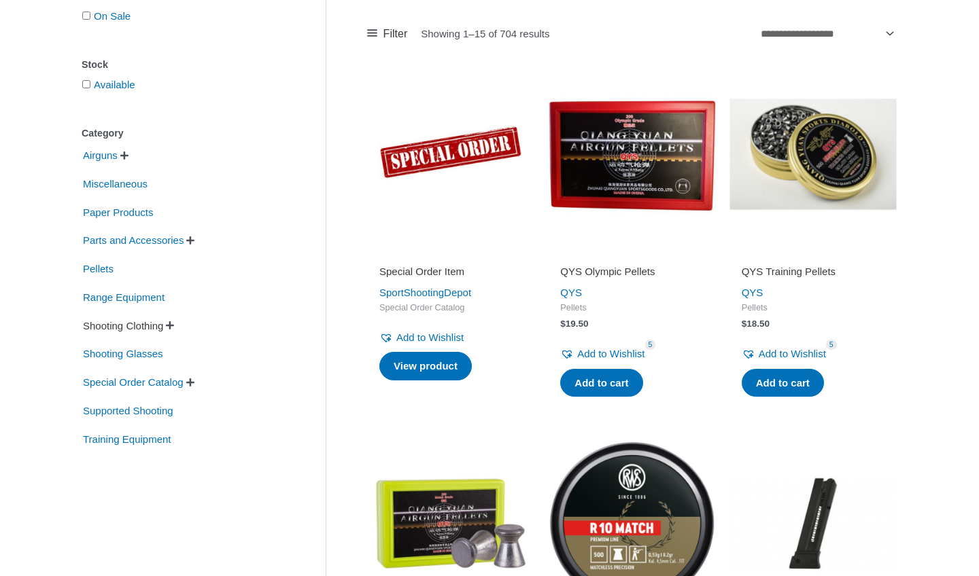
click at [127, 327] on span "Shooting Clothing" at bounding box center [123, 326] width 83 height 23
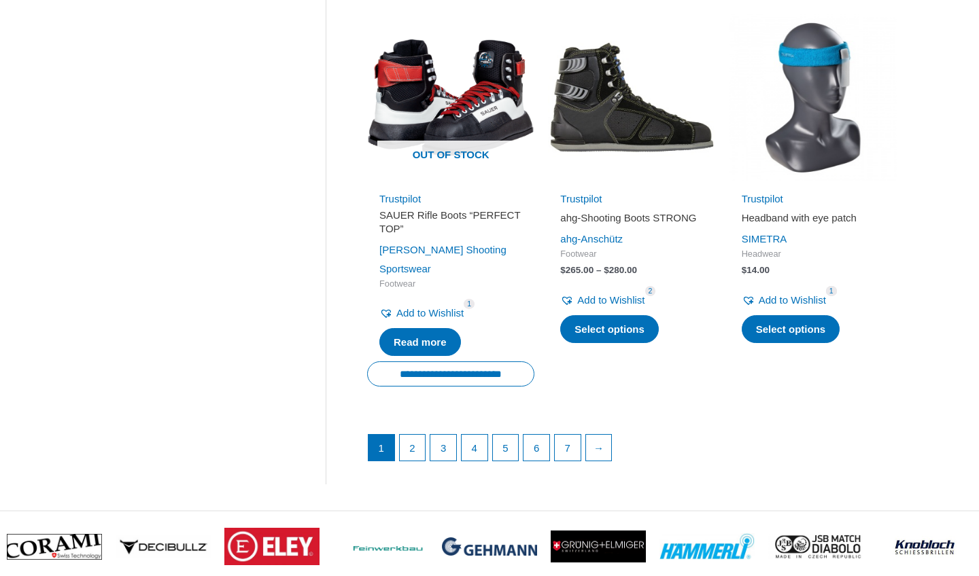
scroll to position [1898, 0]
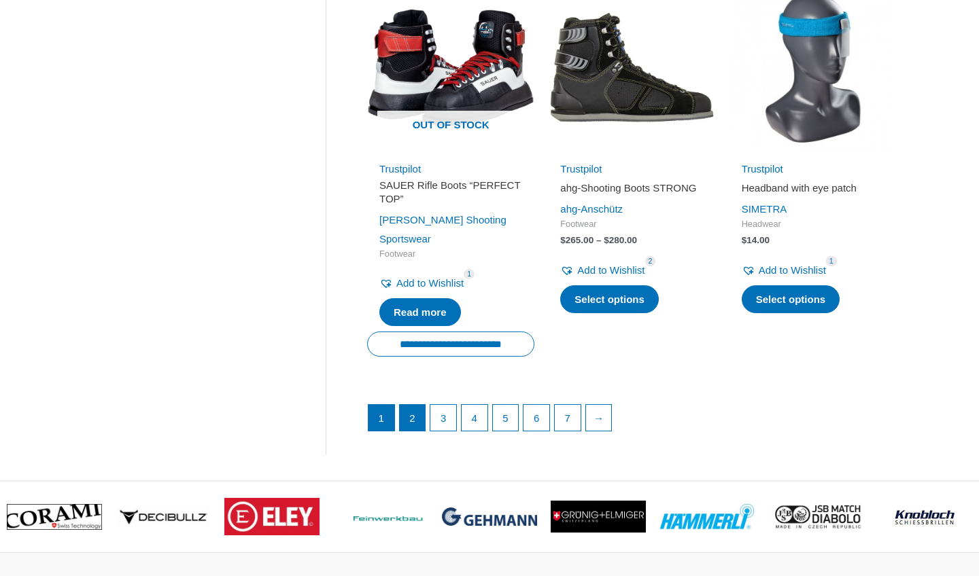
click at [417, 405] on link "2" at bounding box center [413, 418] width 26 height 26
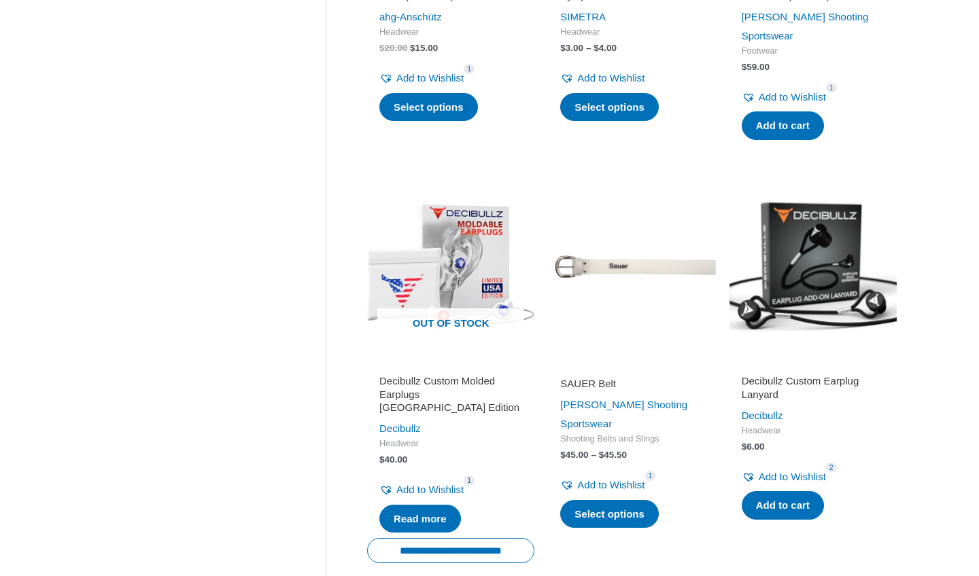
scroll to position [1675, 0]
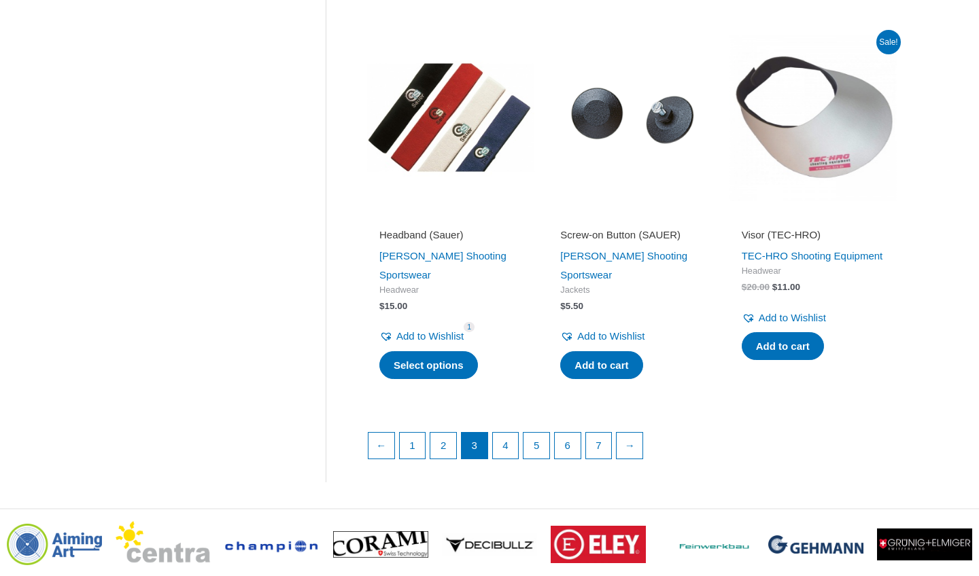
scroll to position [1851, 0]
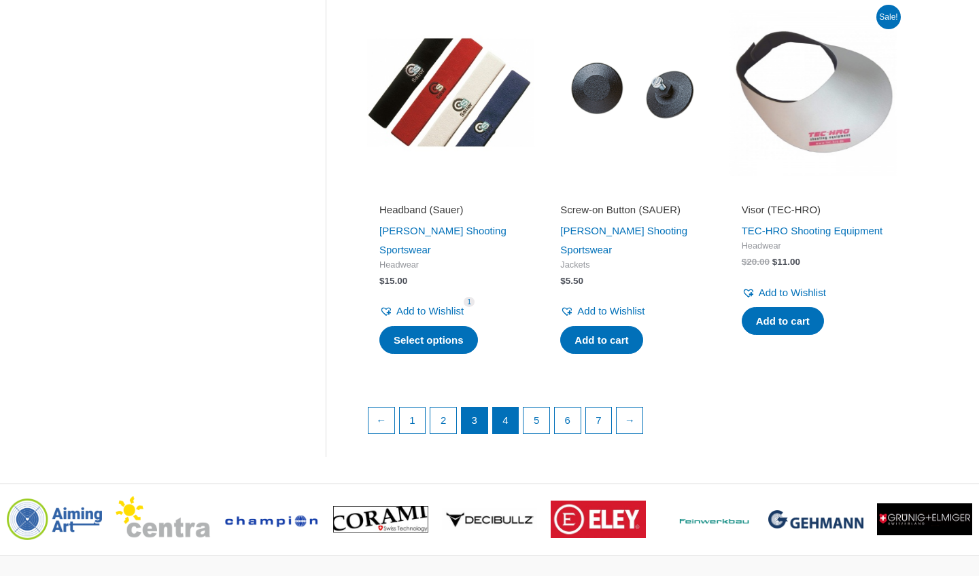
click at [507, 408] on link "4" at bounding box center [506, 421] width 26 height 26
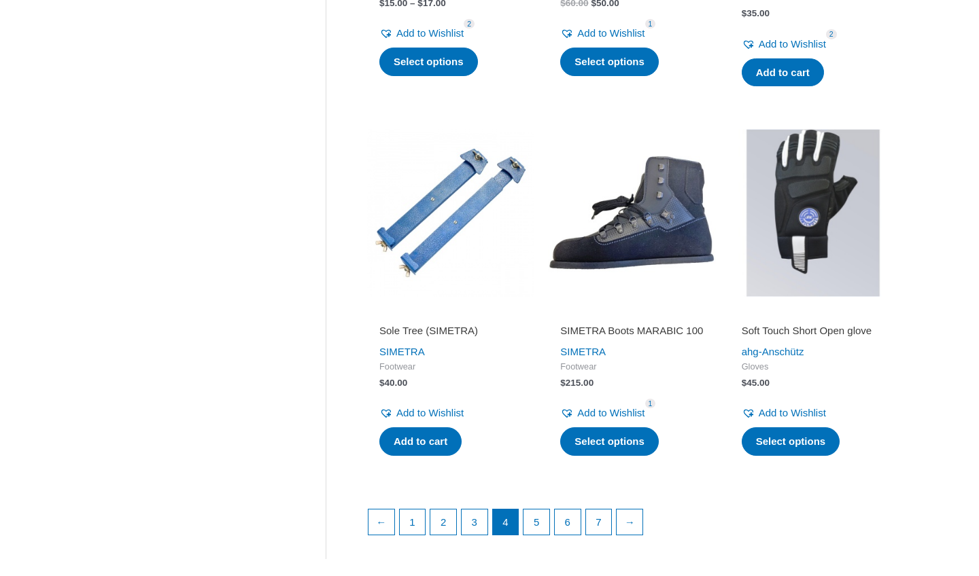
scroll to position [1740, 0]
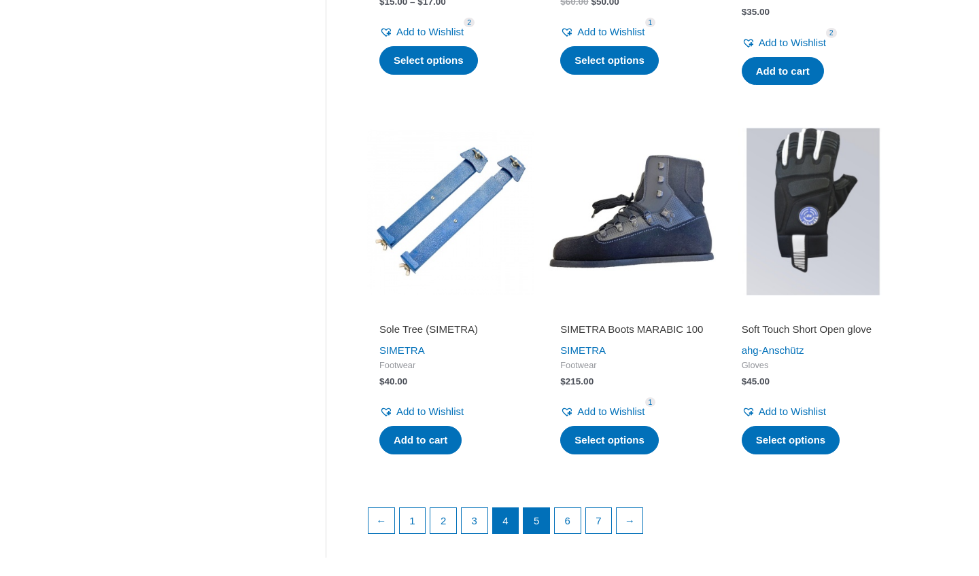
click at [540, 508] on link "5" at bounding box center [536, 521] width 26 height 26
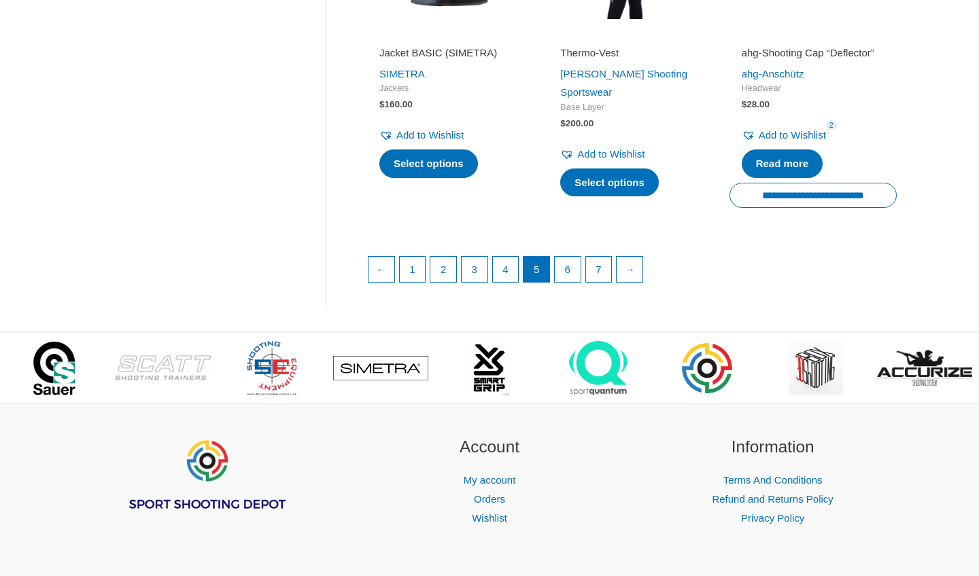
scroll to position [1998, 0]
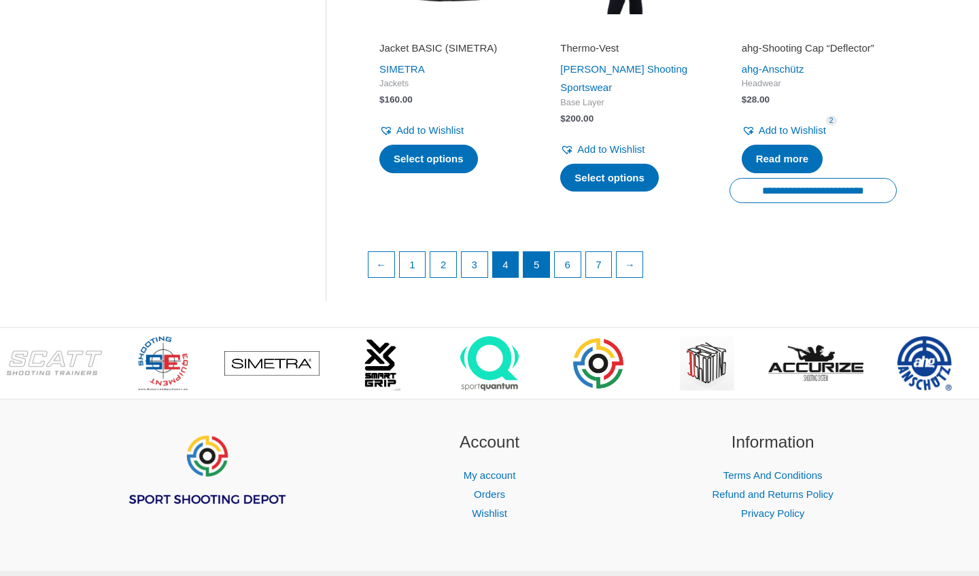
click at [509, 267] on link "4" at bounding box center [506, 265] width 26 height 26
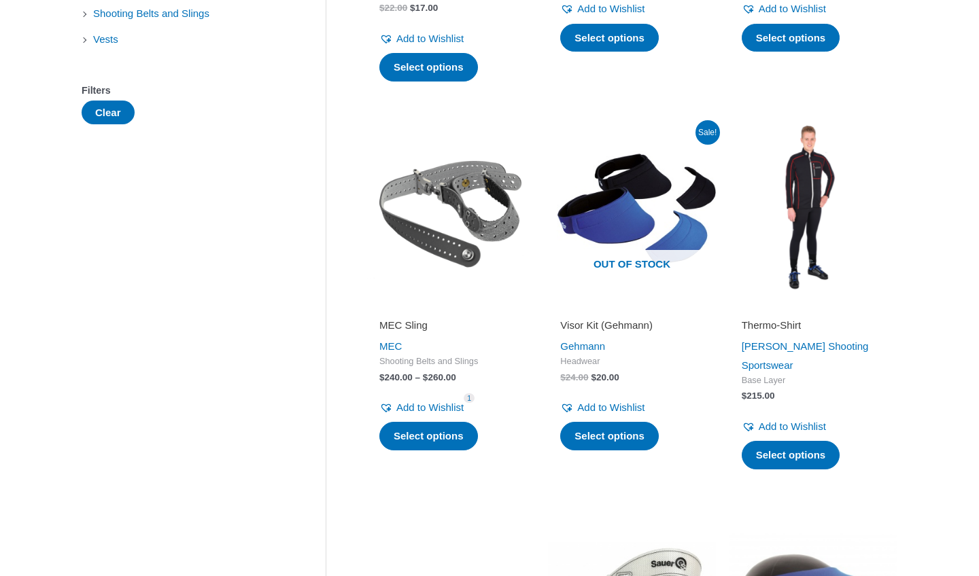
scroll to position [564, 0]
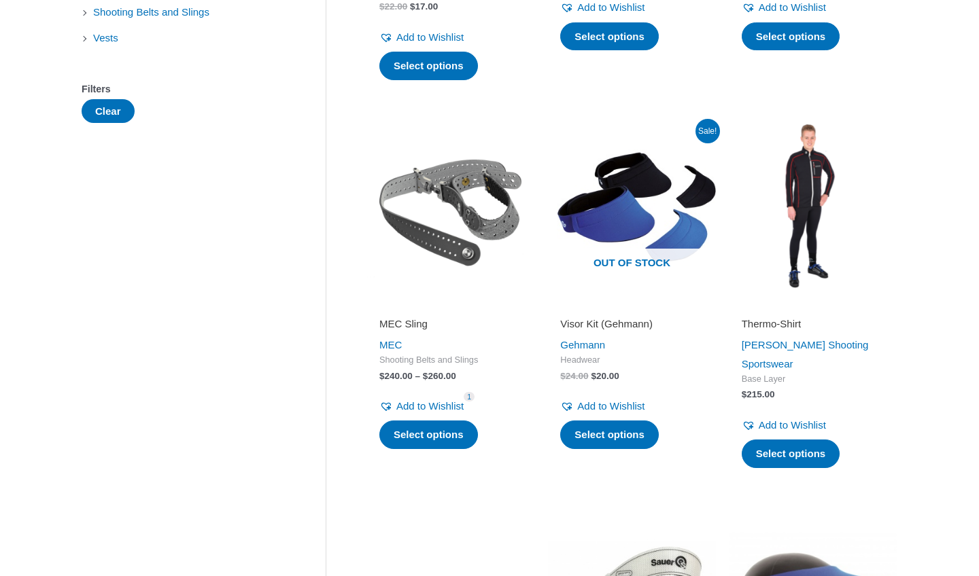
click at [799, 143] on img at bounding box center [812, 206] width 167 height 167
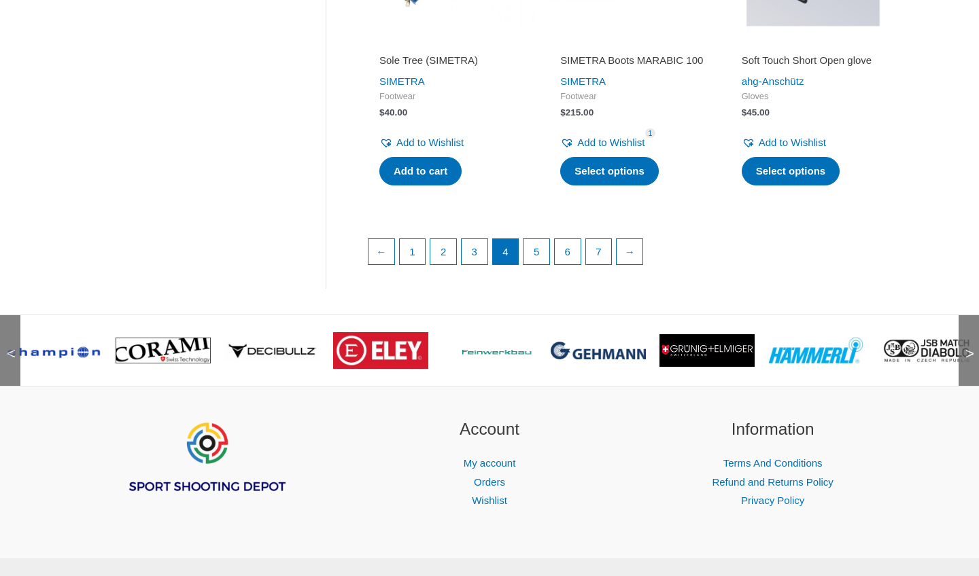
scroll to position [2008, 0]
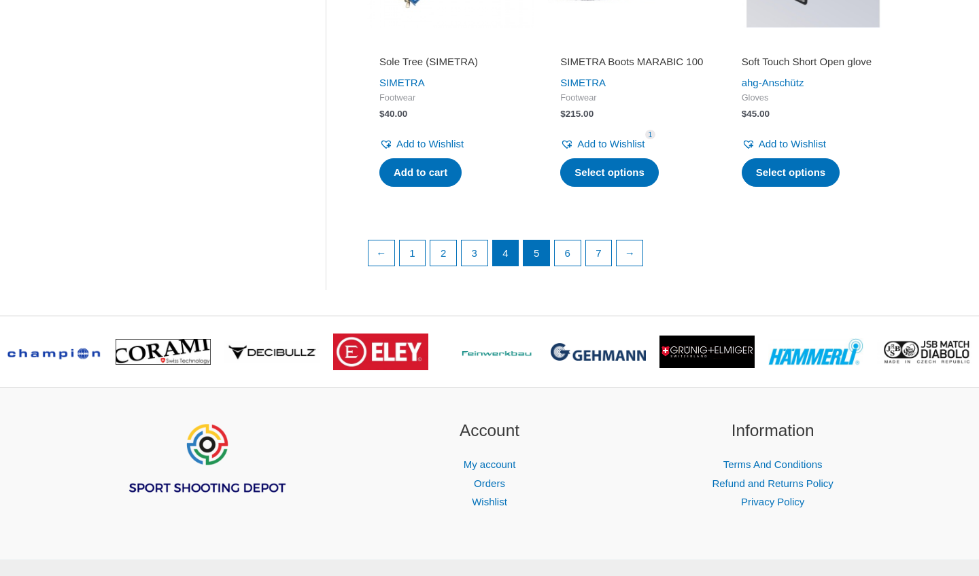
click at [546, 241] on link "5" at bounding box center [536, 254] width 26 height 26
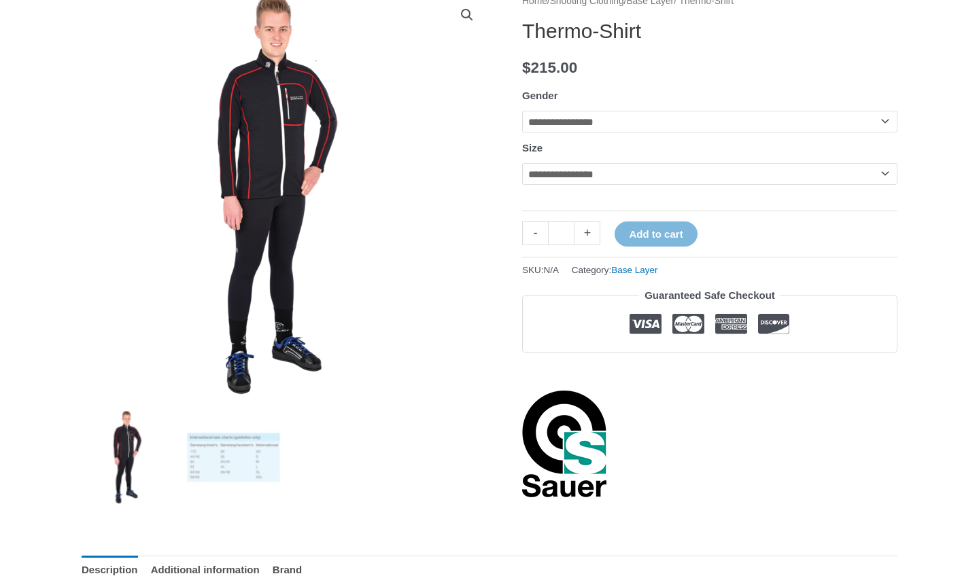
scroll to position [166, 0]
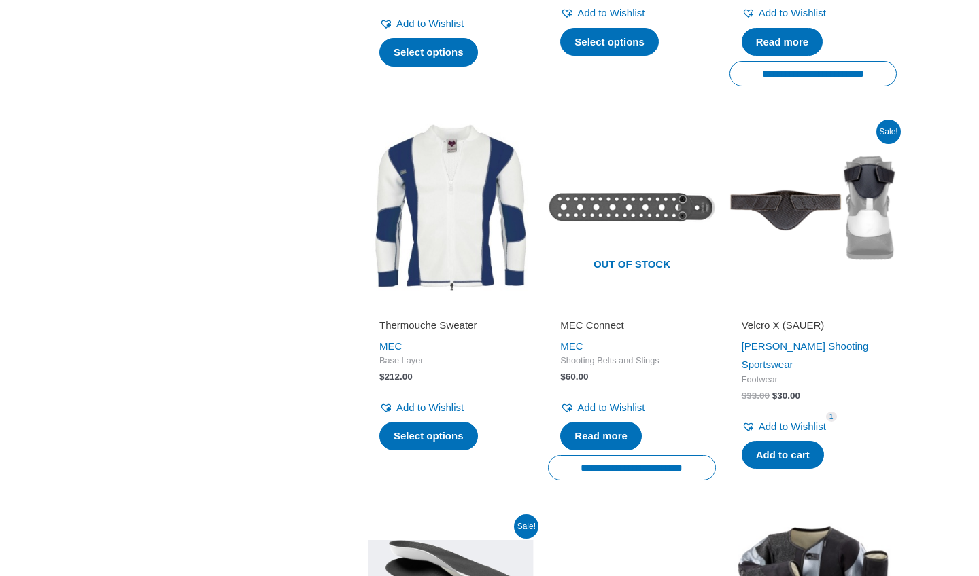
scroll to position [928, 0]
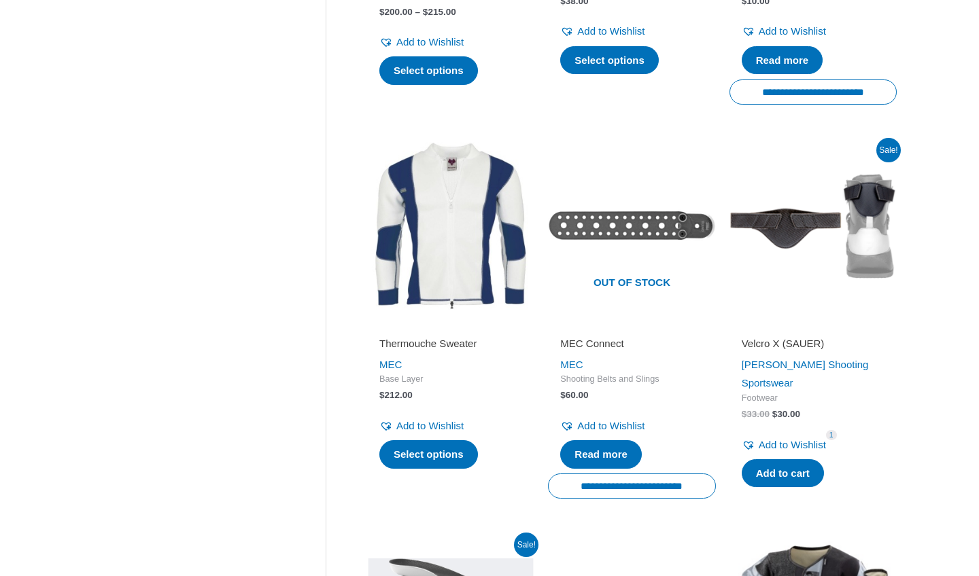
click at [445, 200] on img at bounding box center [450, 225] width 167 height 167
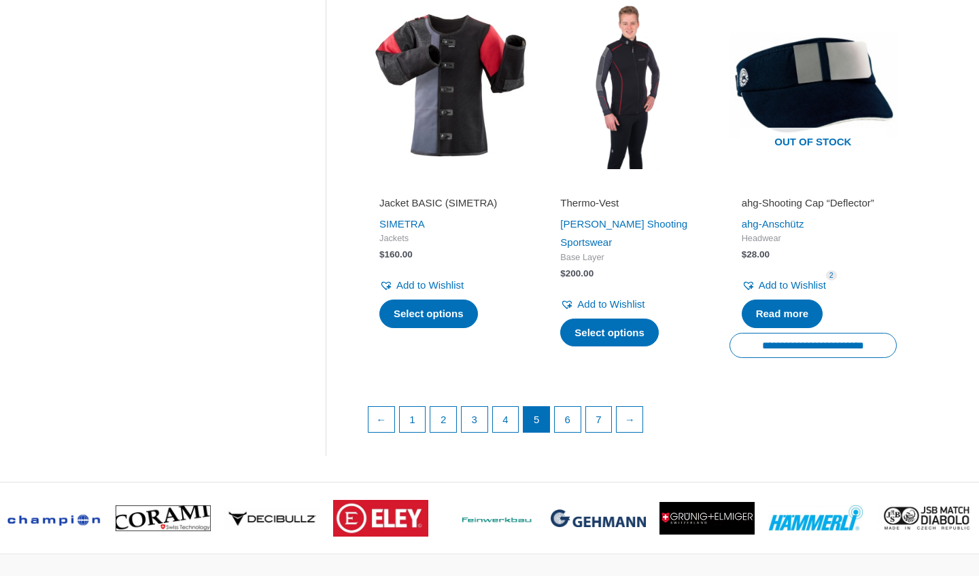
scroll to position [1863, 0]
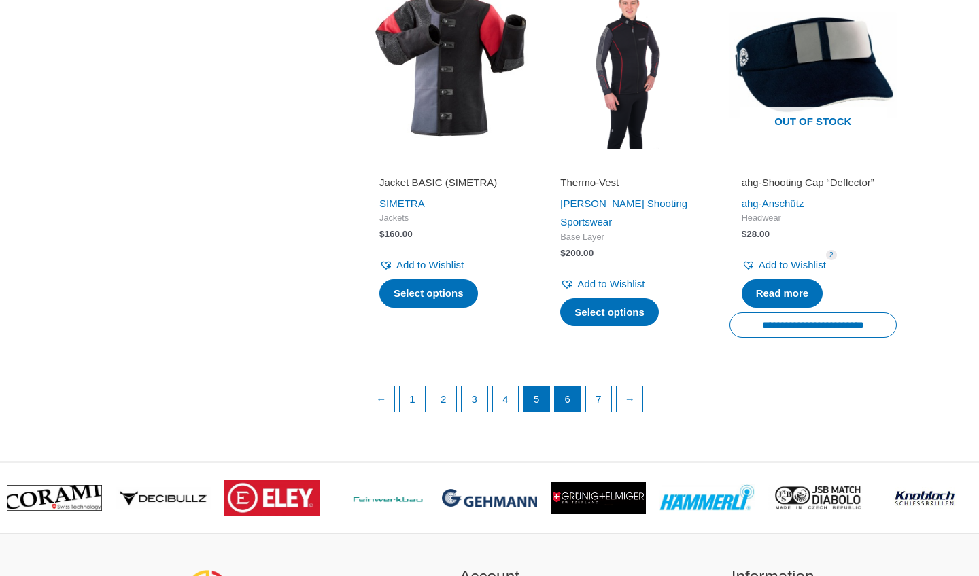
click at [570, 410] on link "6" at bounding box center [568, 400] width 26 height 26
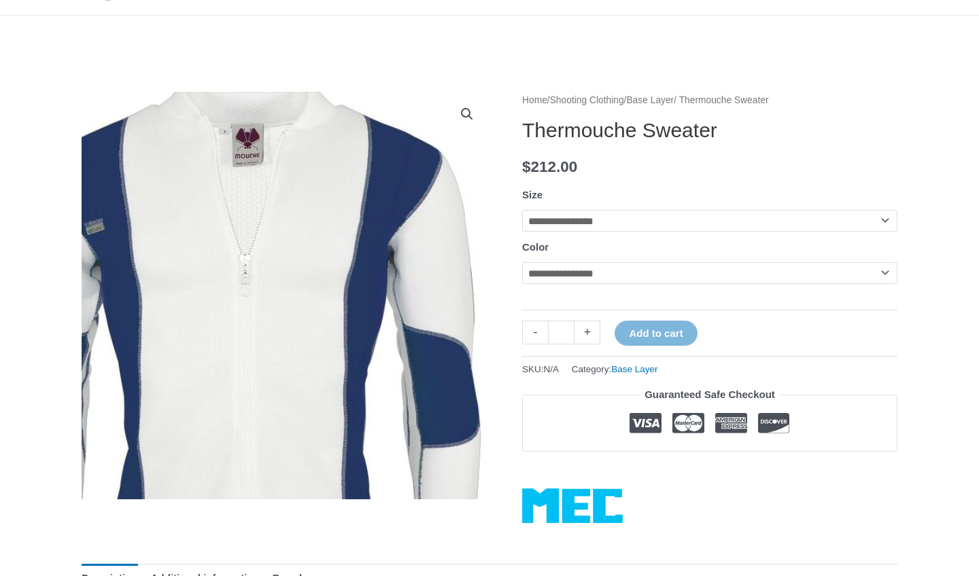
scroll to position [90, 0]
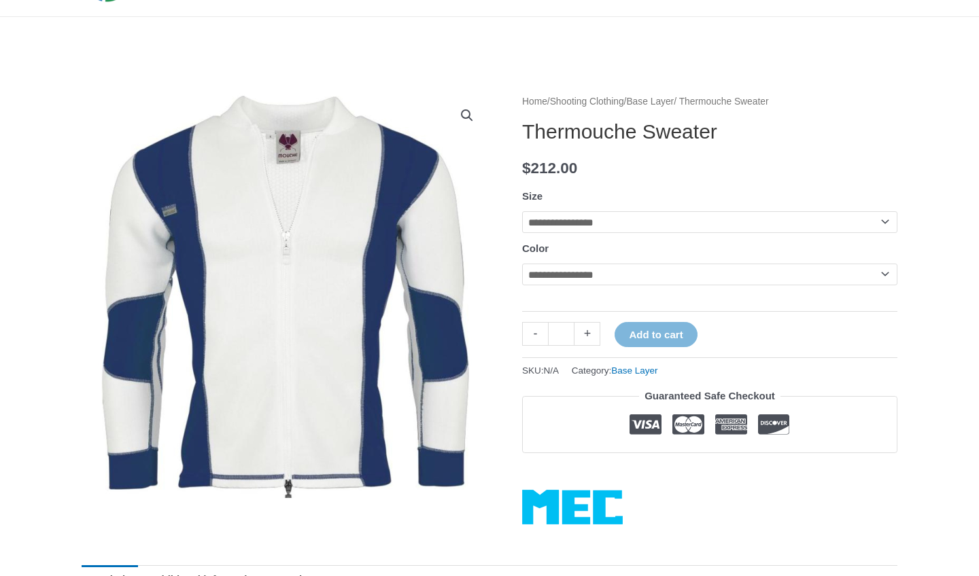
click at [881, 222] on select "**********" at bounding box center [709, 222] width 375 height 22
select select "**"
click at [885, 277] on select "**********" at bounding box center [709, 275] width 375 height 22
select select "**********"
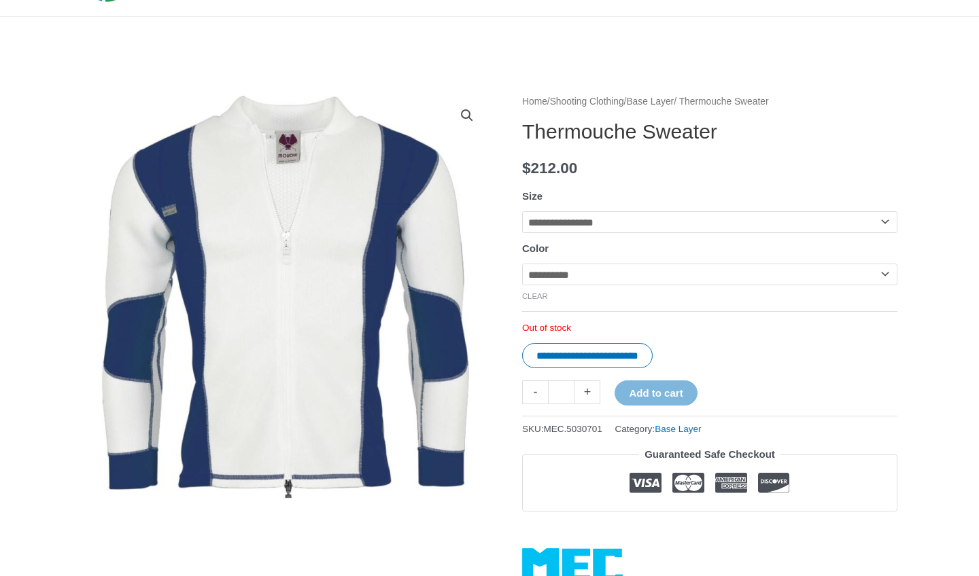
click at [882, 276] on select "**********" at bounding box center [709, 275] width 375 height 22
select select
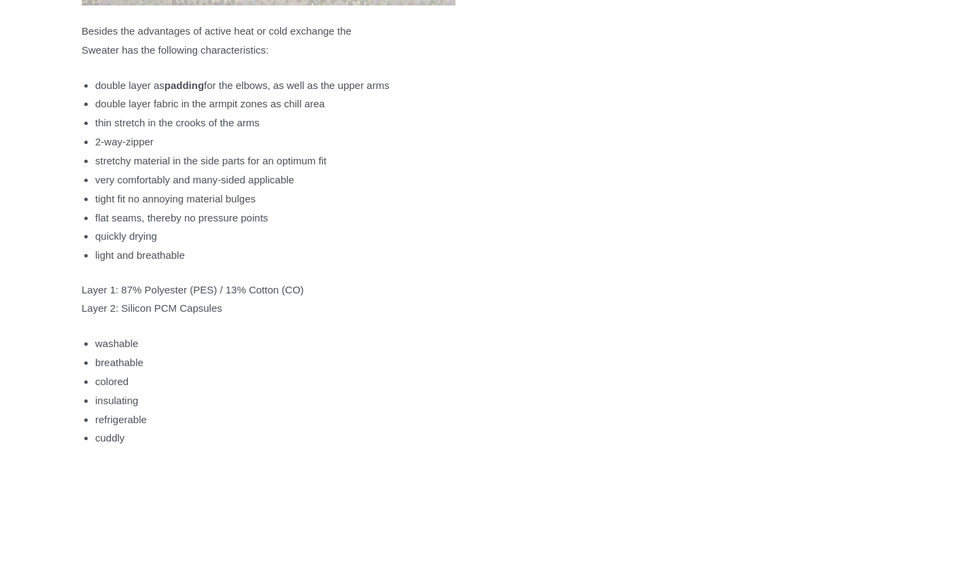
scroll to position [1571, 0]
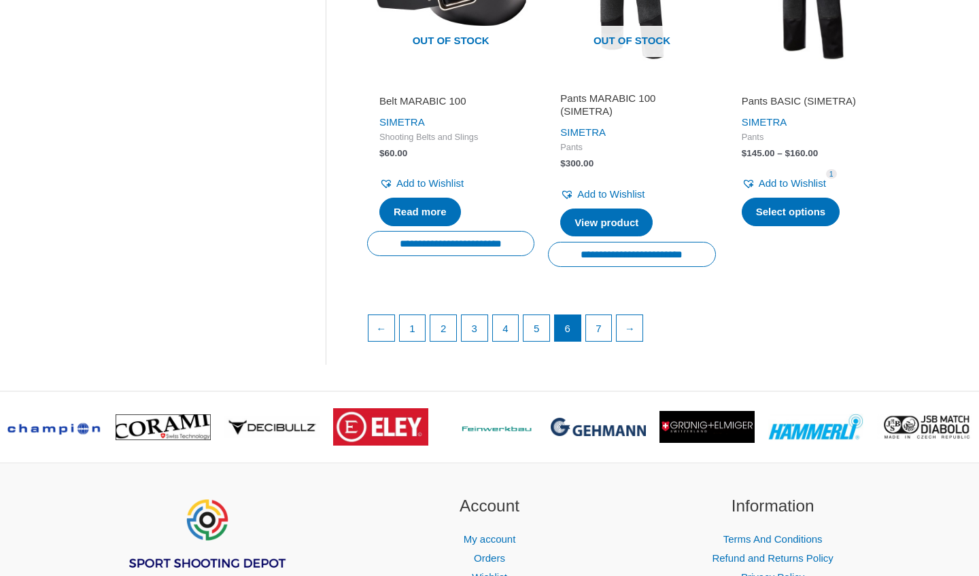
scroll to position [1976, 0]
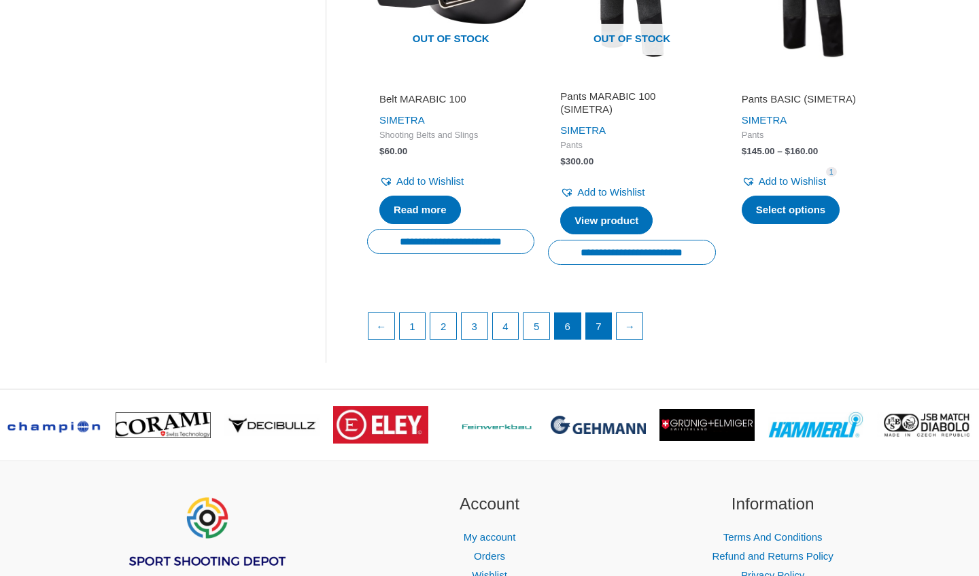
click at [602, 313] on link "7" at bounding box center [599, 326] width 26 height 26
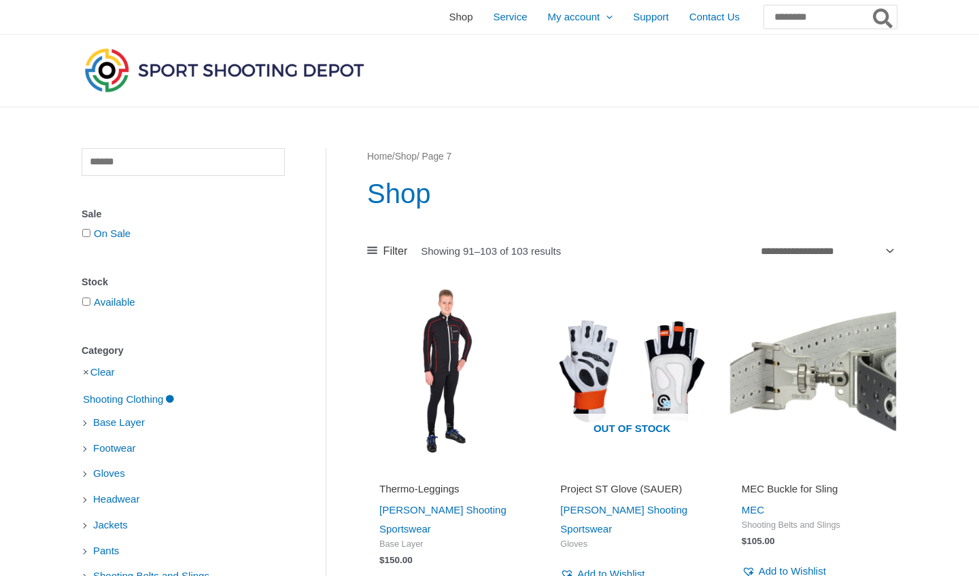
click at [449, 13] on span "Shop" at bounding box center [461, 17] width 24 height 34
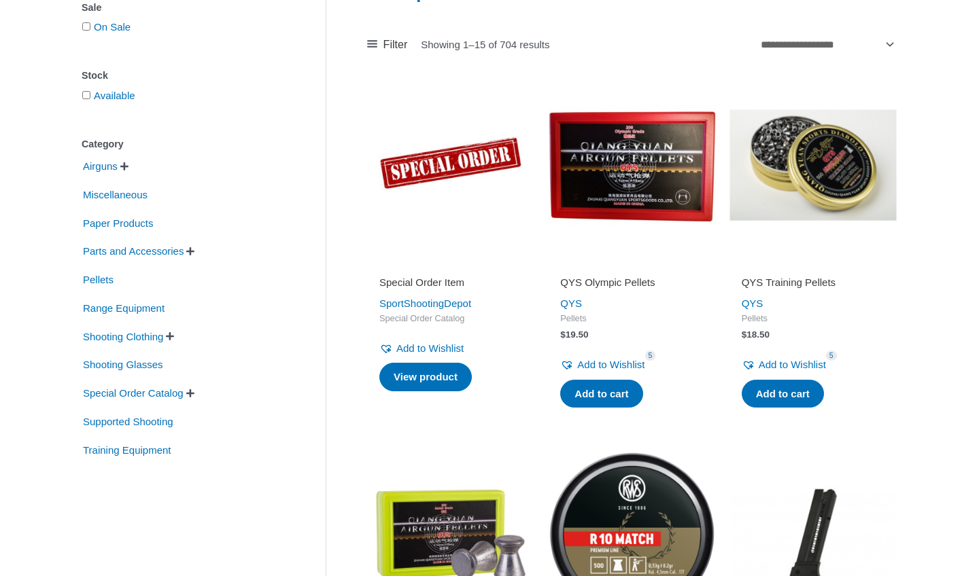
scroll to position [208, 0]
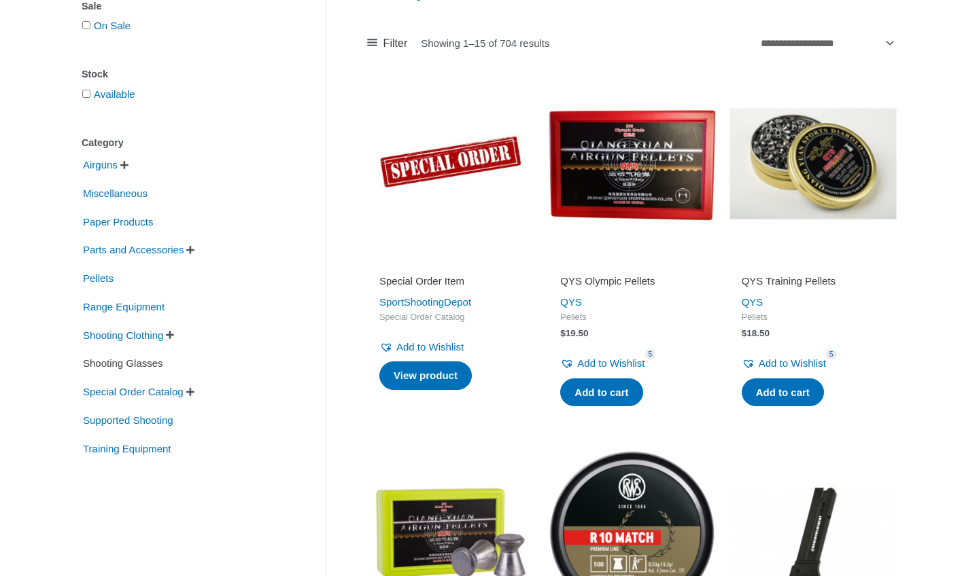
click at [137, 367] on span "Shooting Glasses" at bounding box center [123, 363] width 83 height 23
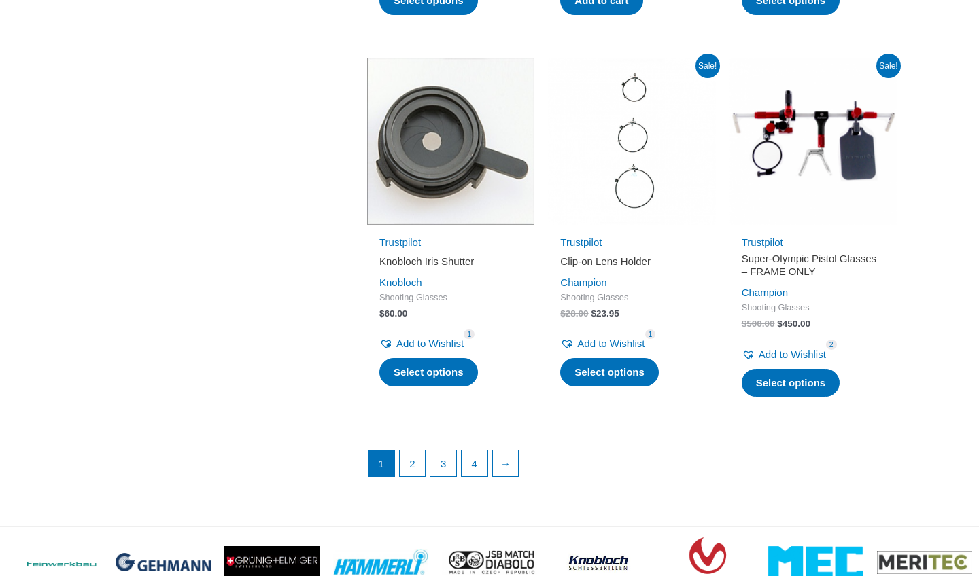
scroll to position [1761, 0]
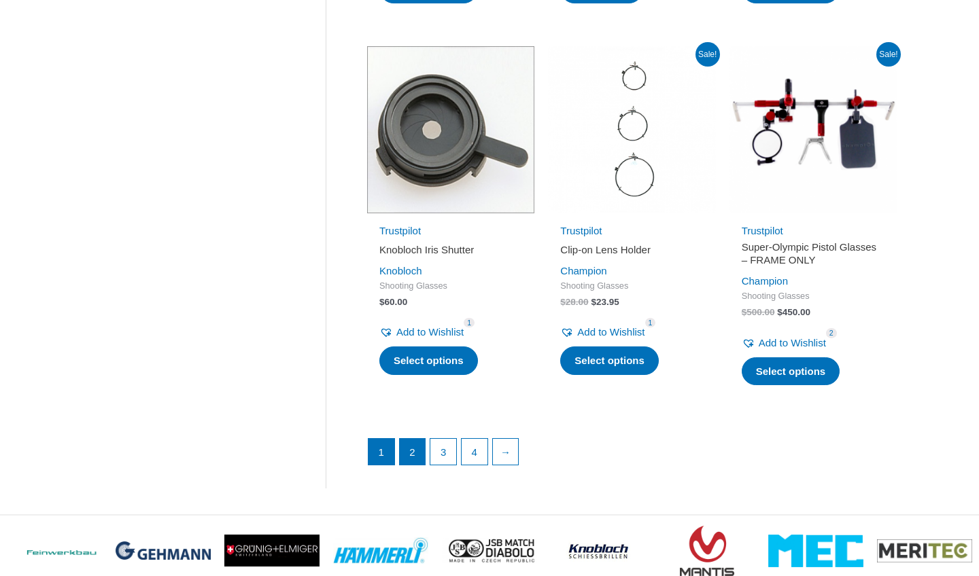
click at [410, 460] on link "2" at bounding box center [413, 452] width 26 height 26
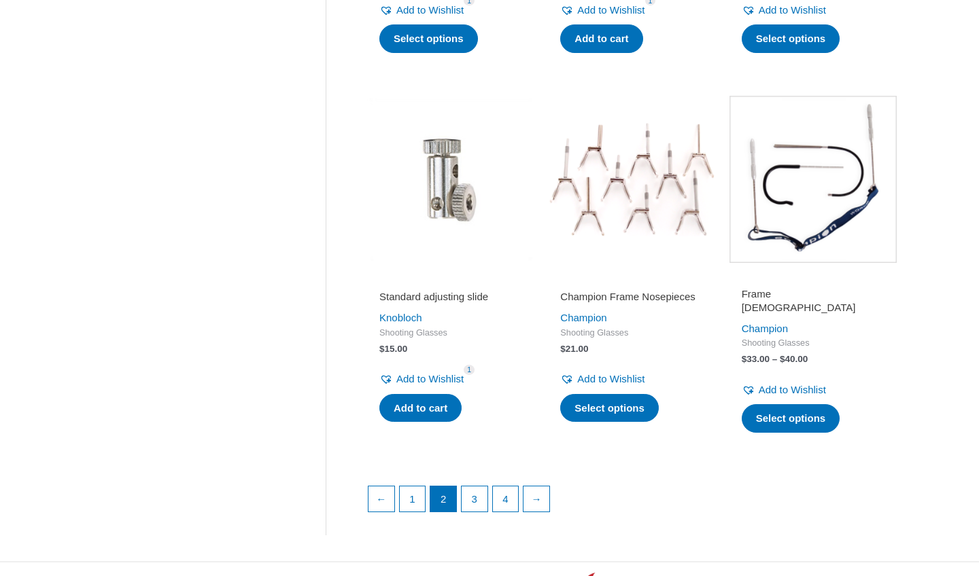
scroll to position [1710, 0]
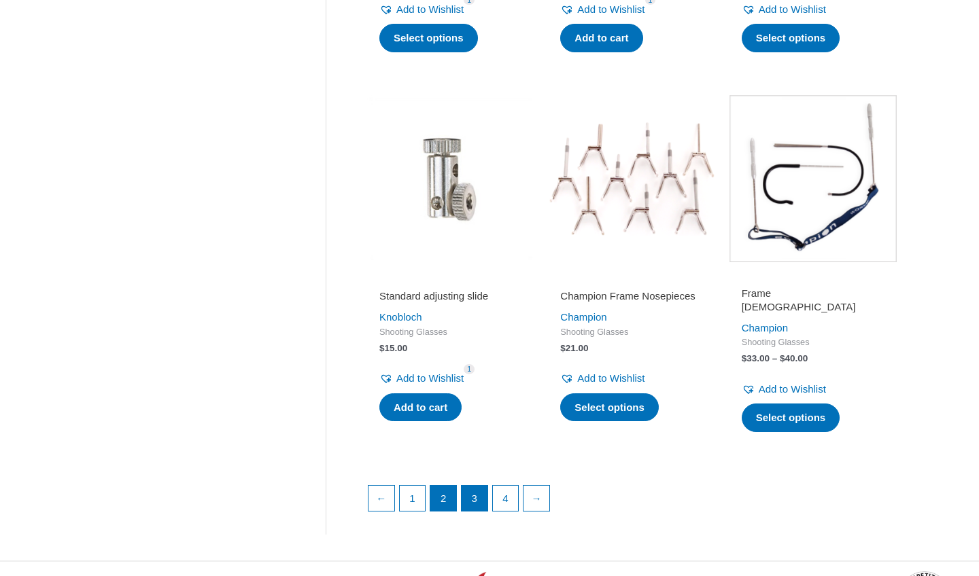
click at [477, 493] on link "3" at bounding box center [474, 499] width 26 height 26
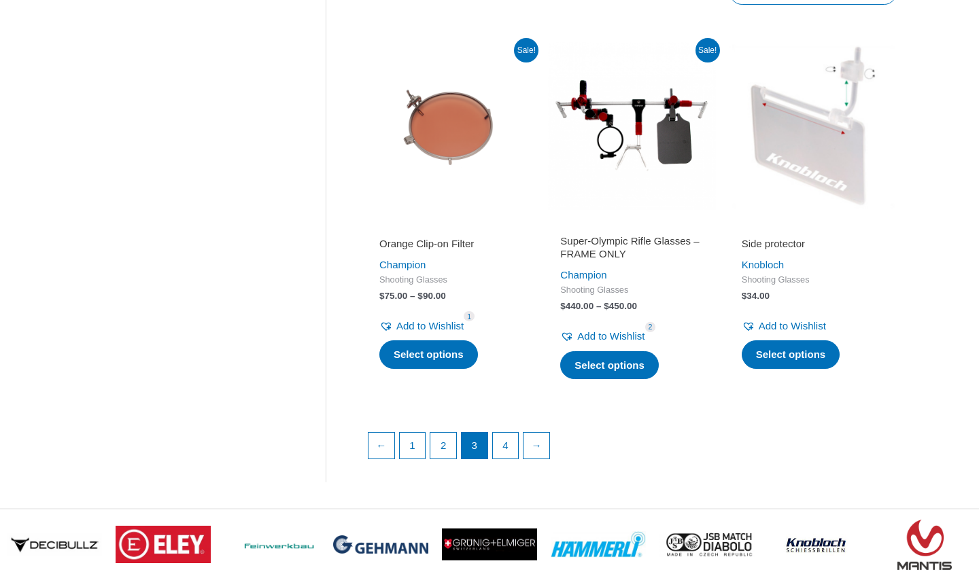
scroll to position [1833, 0]
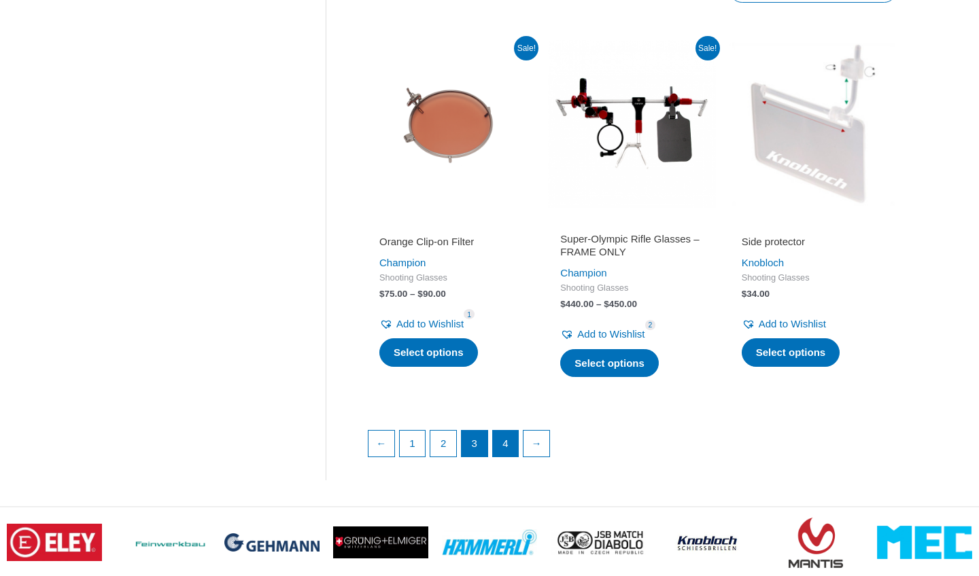
click at [513, 431] on link "4" at bounding box center [506, 444] width 26 height 26
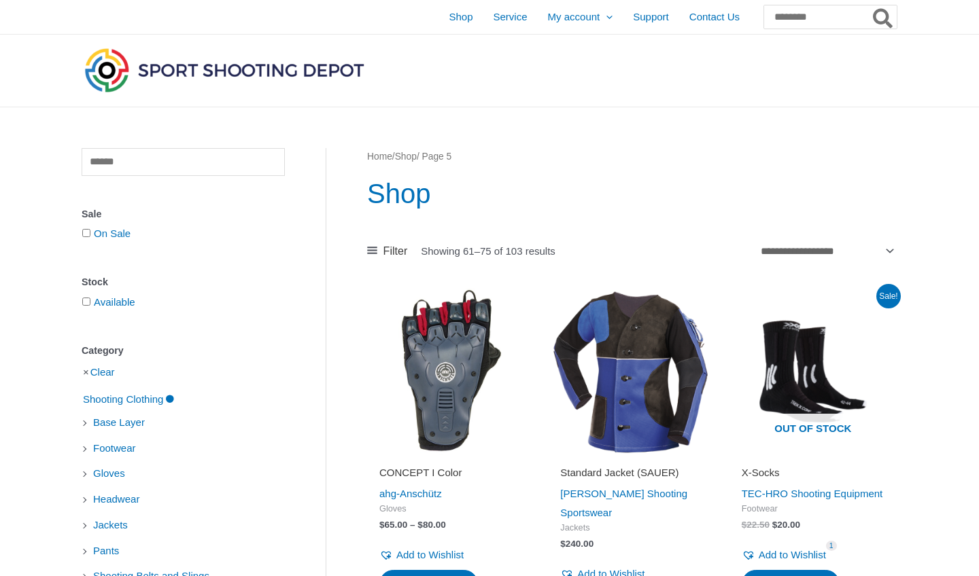
scroll to position [1995, 0]
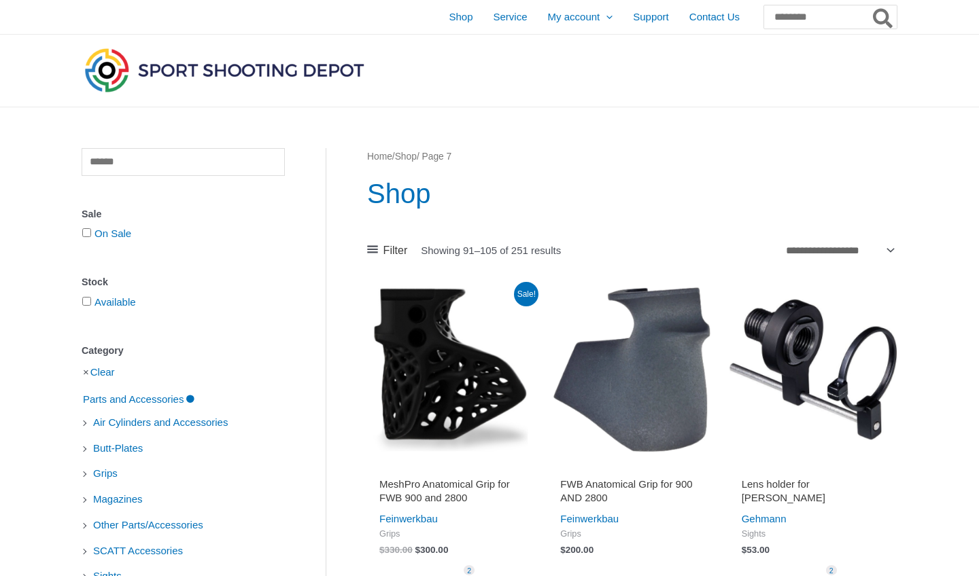
scroll to position [262, 0]
